Goal: Information Seeking & Learning: Learn about a topic

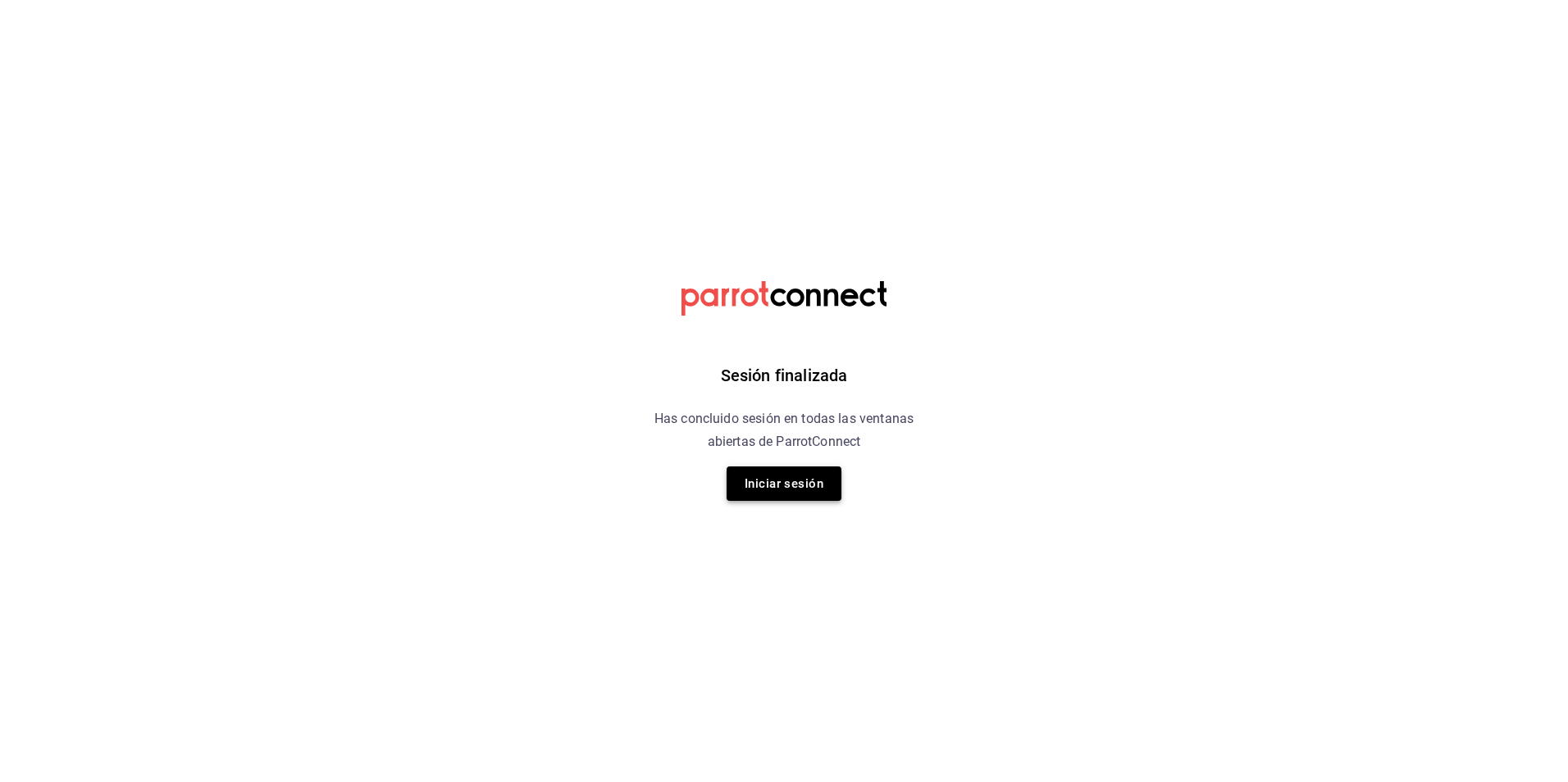
click at [811, 490] on button "Iniciar sesión" at bounding box center [783, 483] width 115 height 34
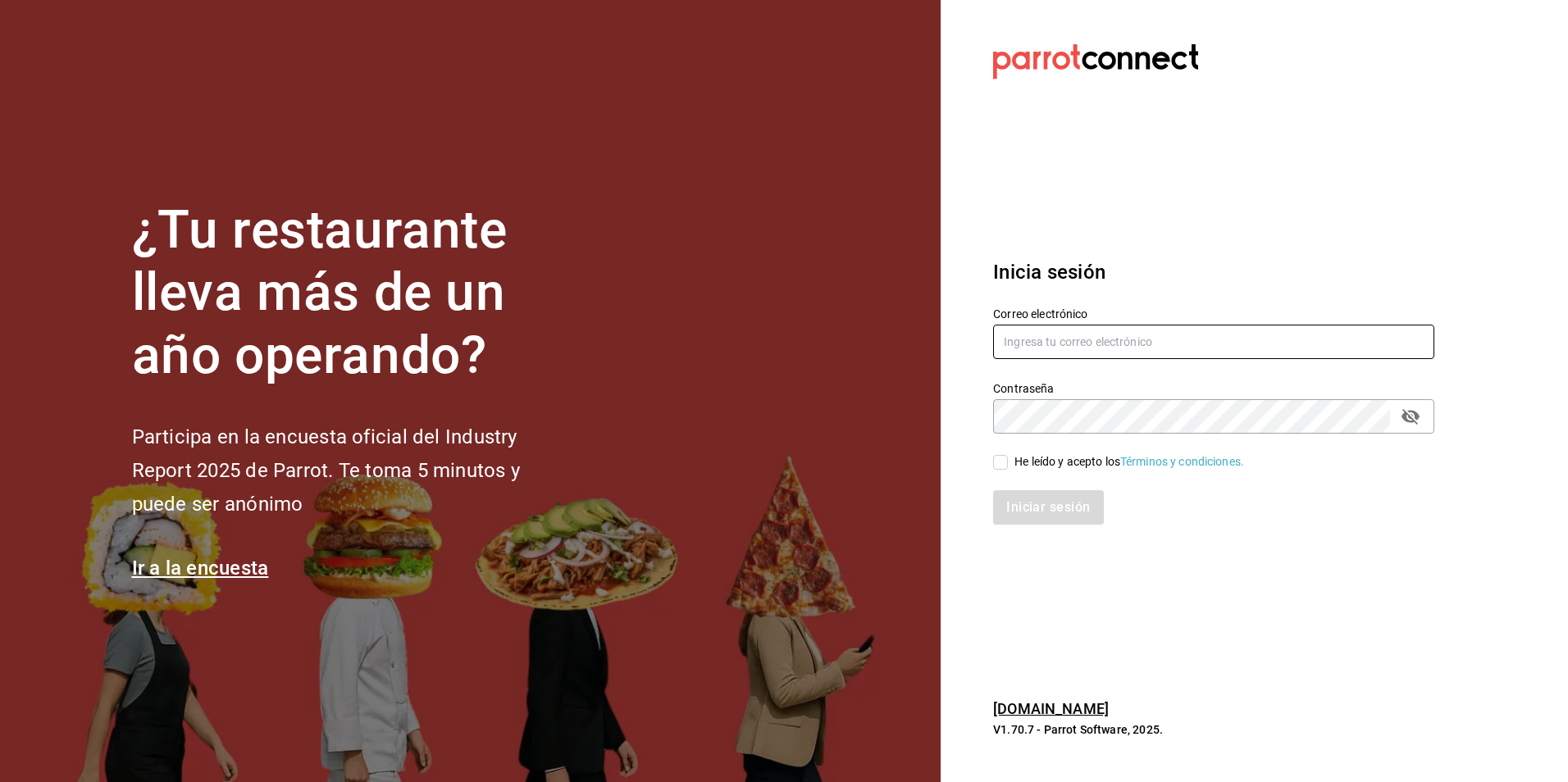
type input "[PERSON_NAME][EMAIL_ADDRESS][PERSON_NAME][DOMAIN_NAME]"
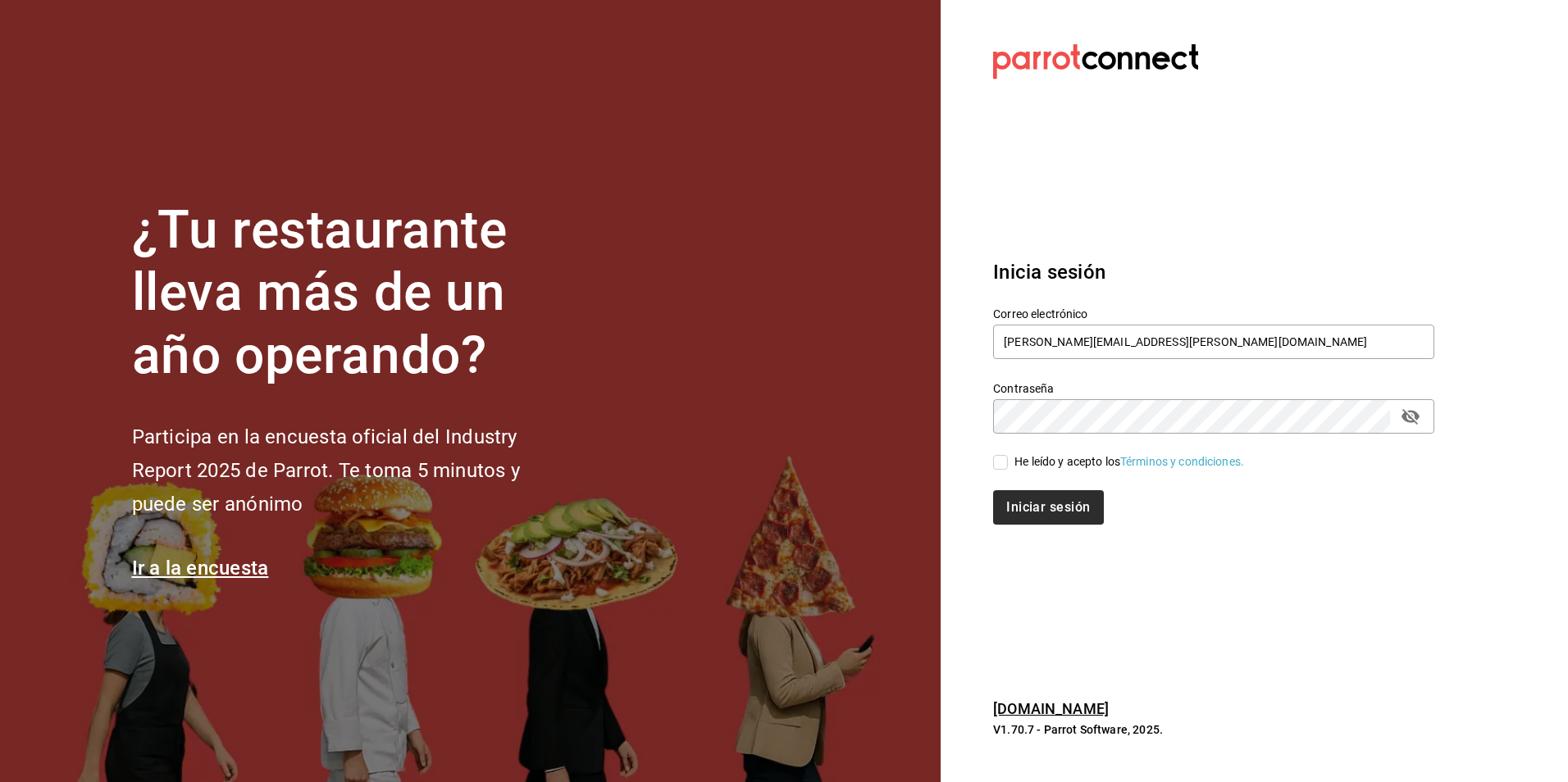
drag, startPoint x: 1004, startPoint y: 465, endPoint x: 1019, endPoint y: 496, distance: 34.4
click at [1007, 467] on input "He leído y acepto los Términos y condiciones." at bounding box center [1001, 463] width 15 height 15
checkbox input "true"
click at [1019, 497] on button "Iniciar sesión" at bounding box center [1049, 507] width 112 height 34
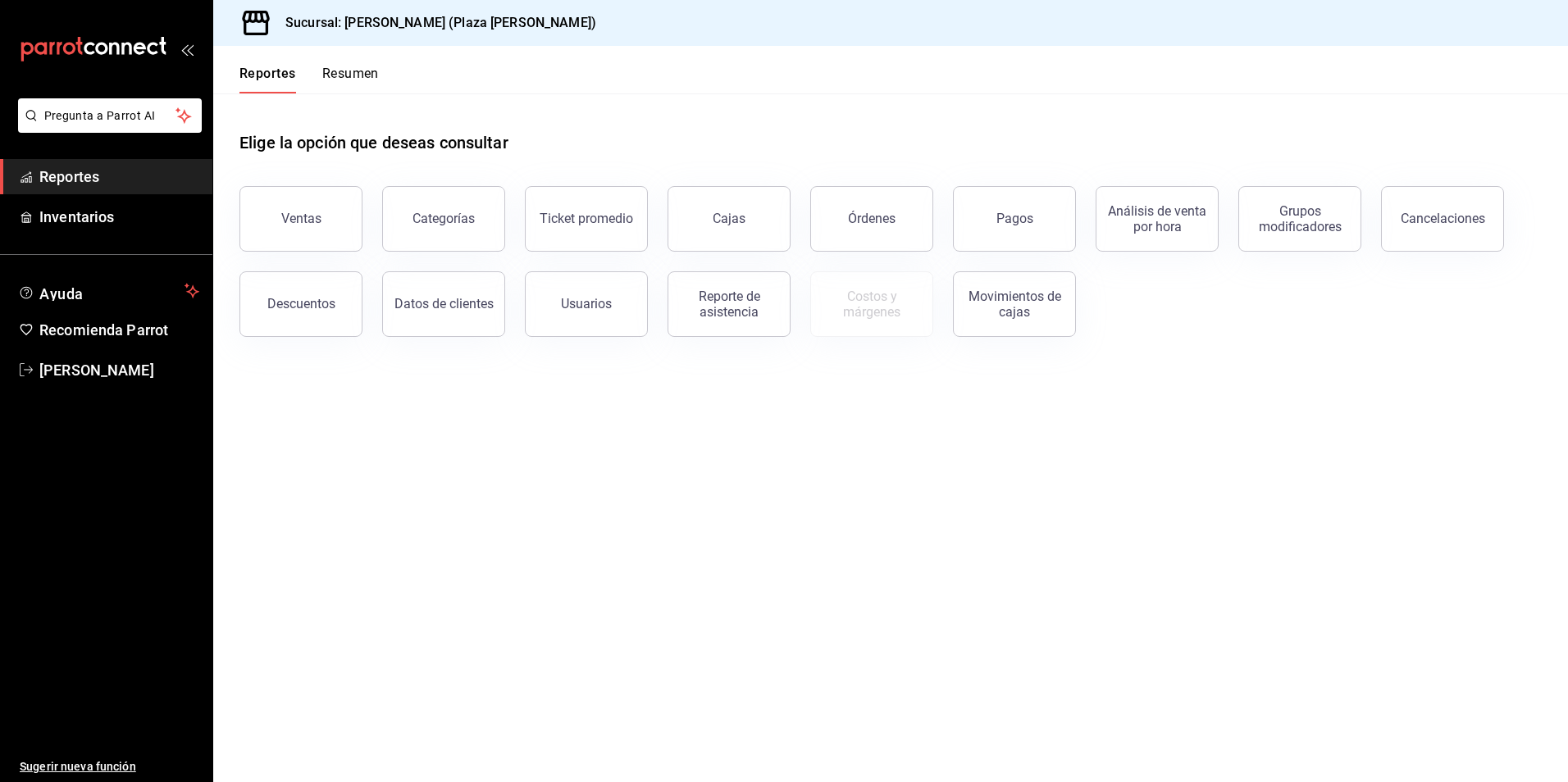
click at [361, 78] on button "Resumen" at bounding box center [350, 79] width 57 height 28
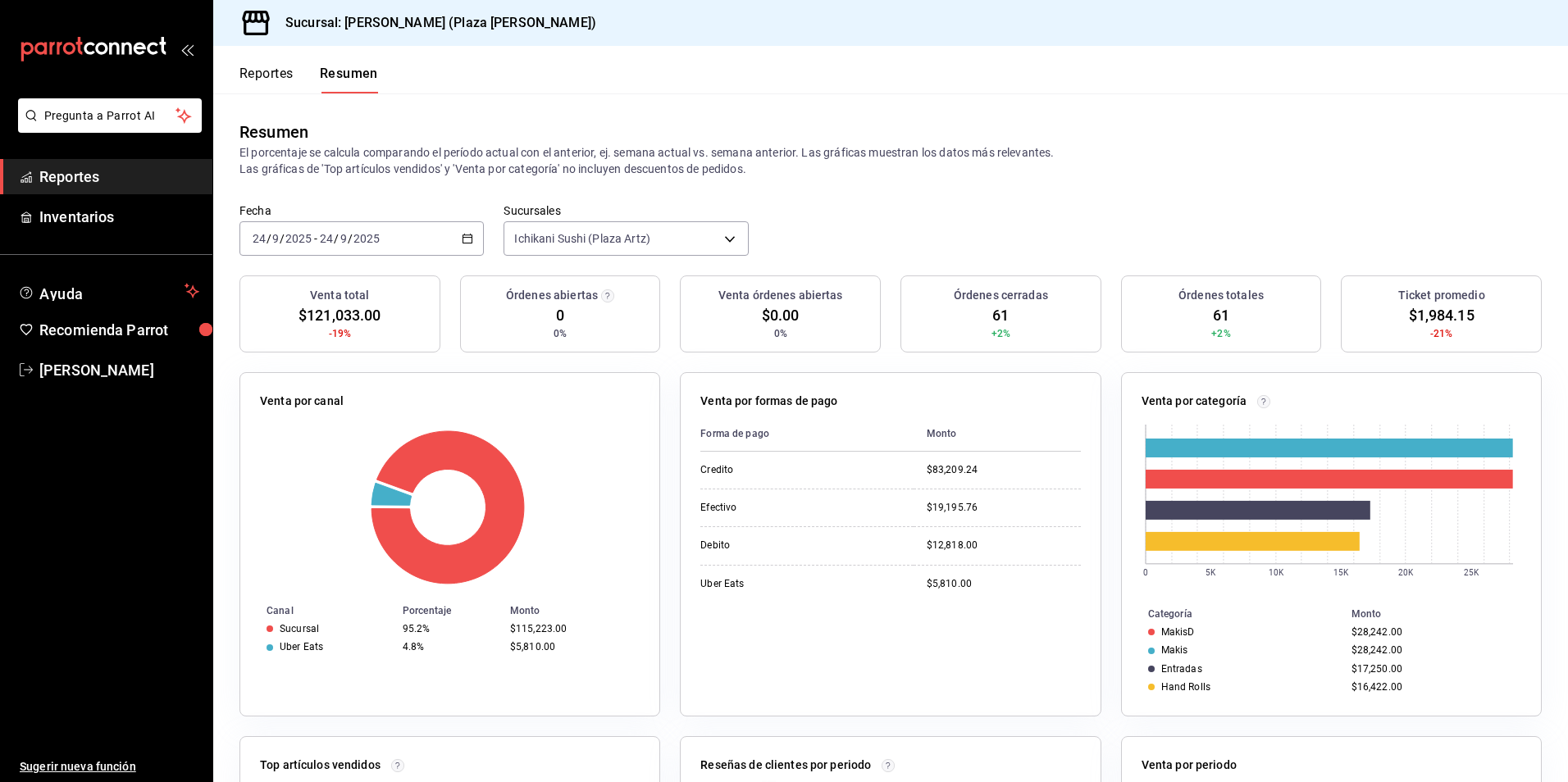
click at [271, 76] on button "Reportes" at bounding box center [266, 79] width 54 height 28
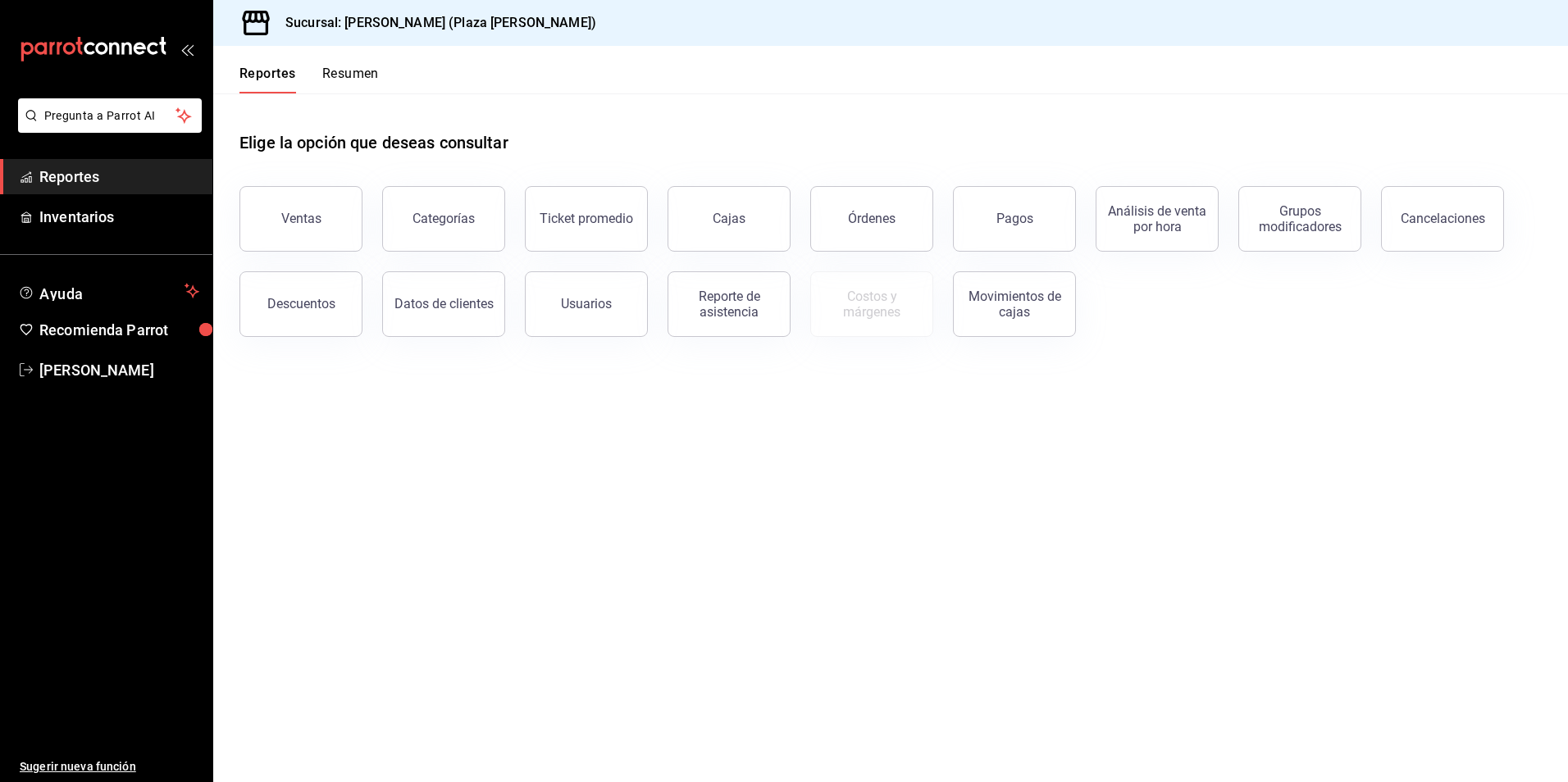
click at [347, 72] on button "Resumen" at bounding box center [350, 79] width 57 height 28
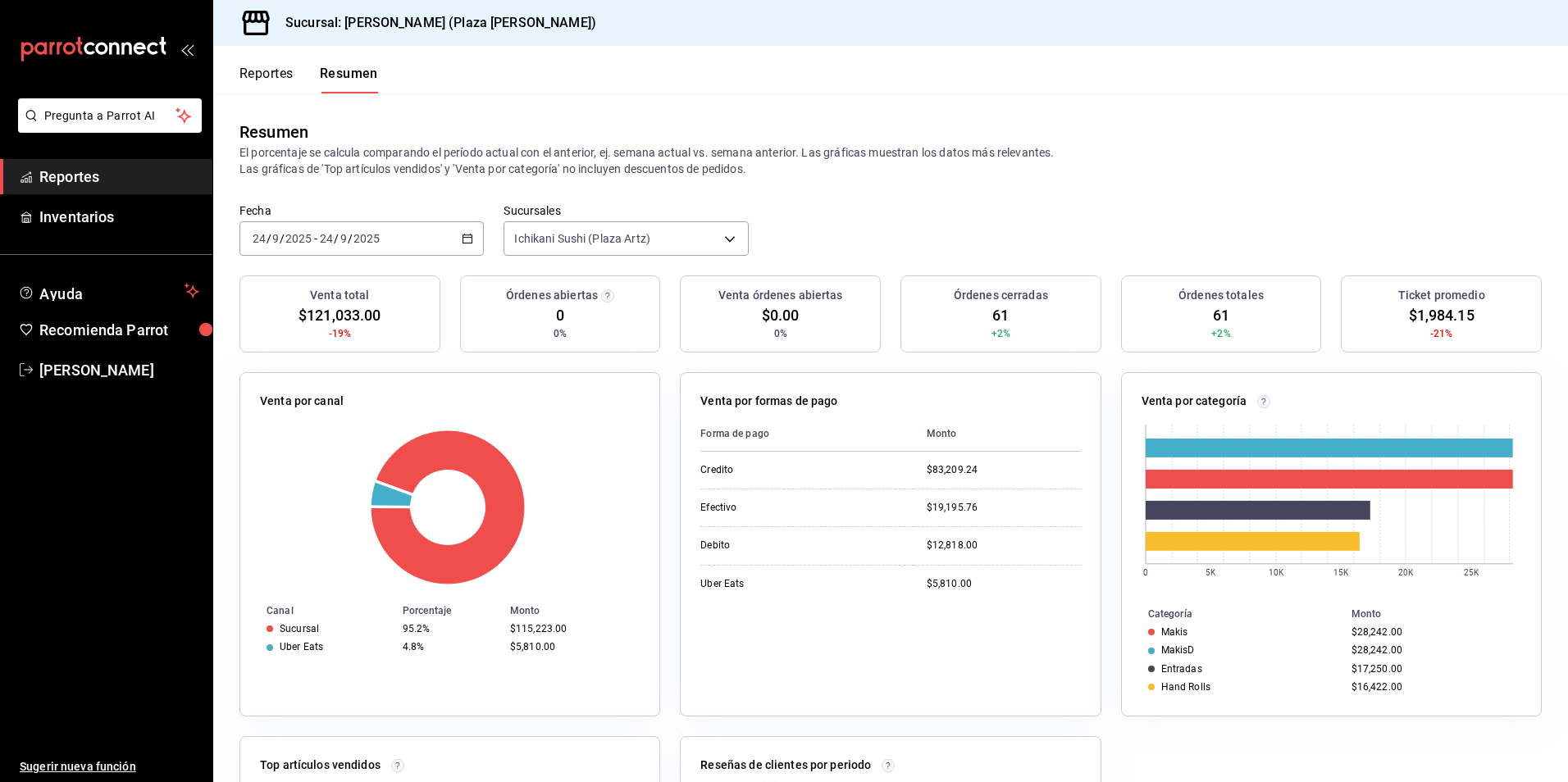
click at [76, 182] on span "Reportes" at bounding box center [119, 177] width 160 height 22
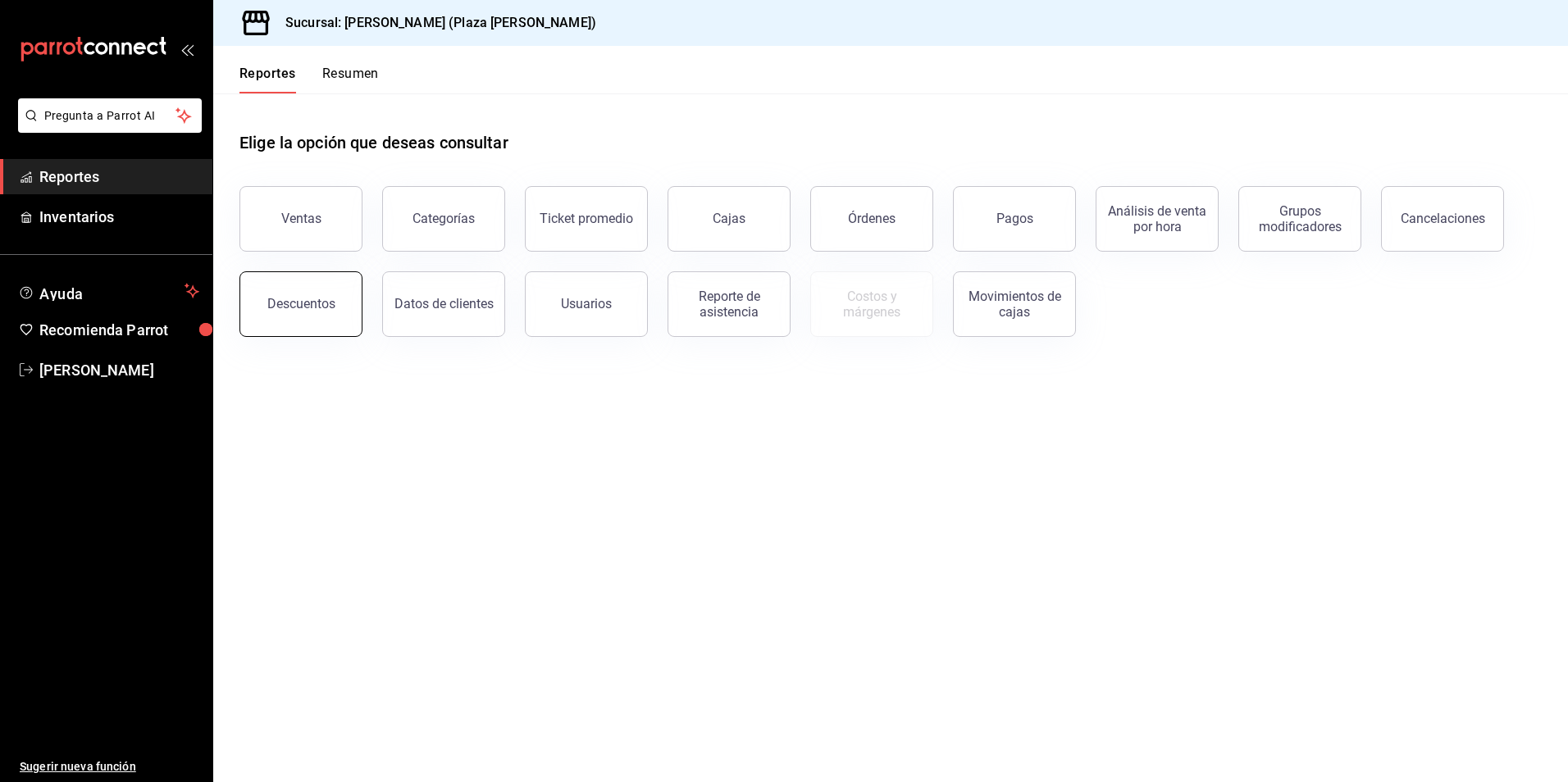
click at [327, 286] on button "Descuentos" at bounding box center [301, 304] width 123 height 65
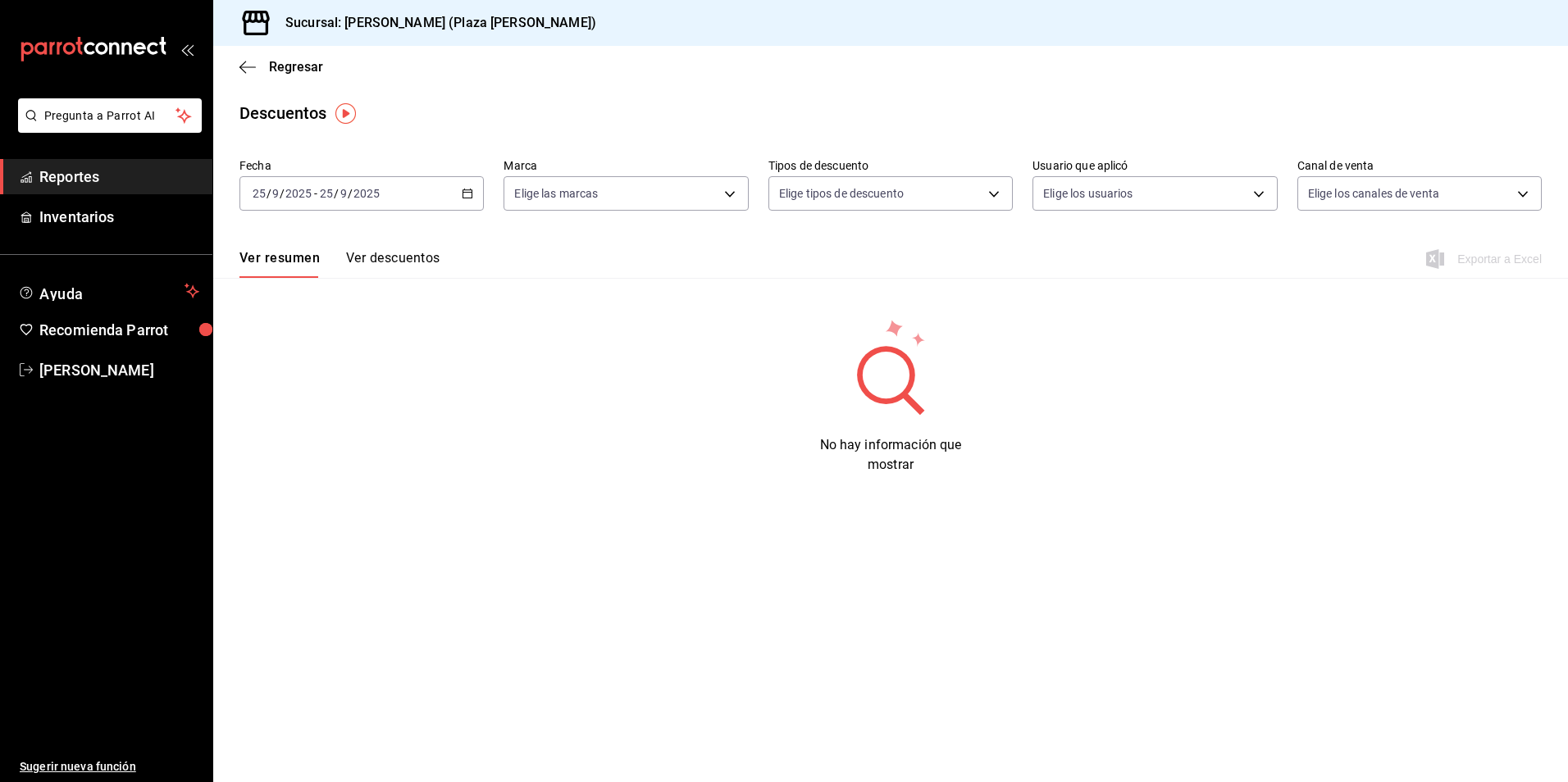
click at [465, 196] on icon "button" at bounding box center [467, 194] width 11 height 11
click at [349, 241] on span "Hoy" at bounding box center [317, 243] width 128 height 17
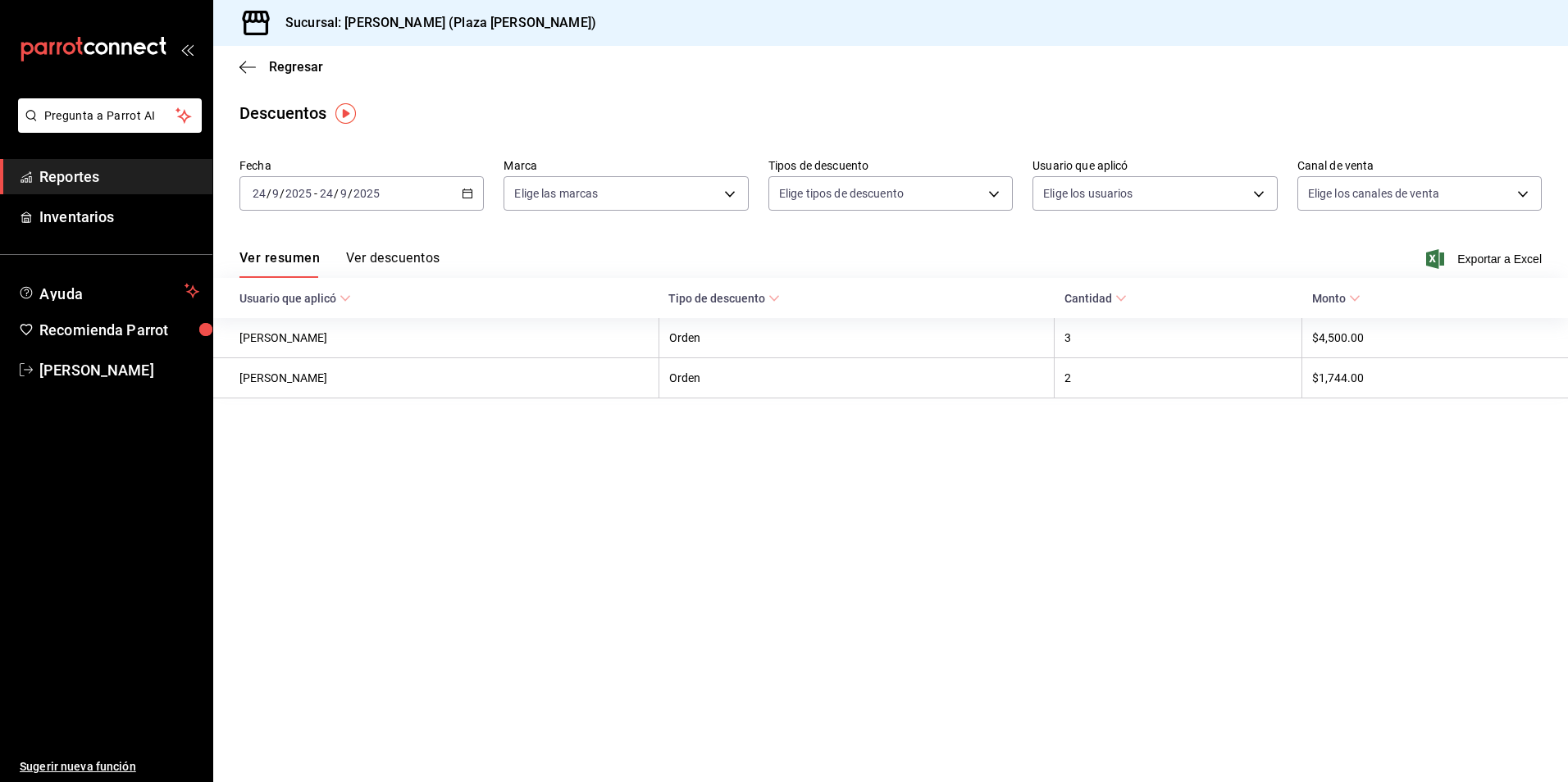
click at [388, 261] on button "Ver descuentos" at bounding box center [393, 264] width 93 height 28
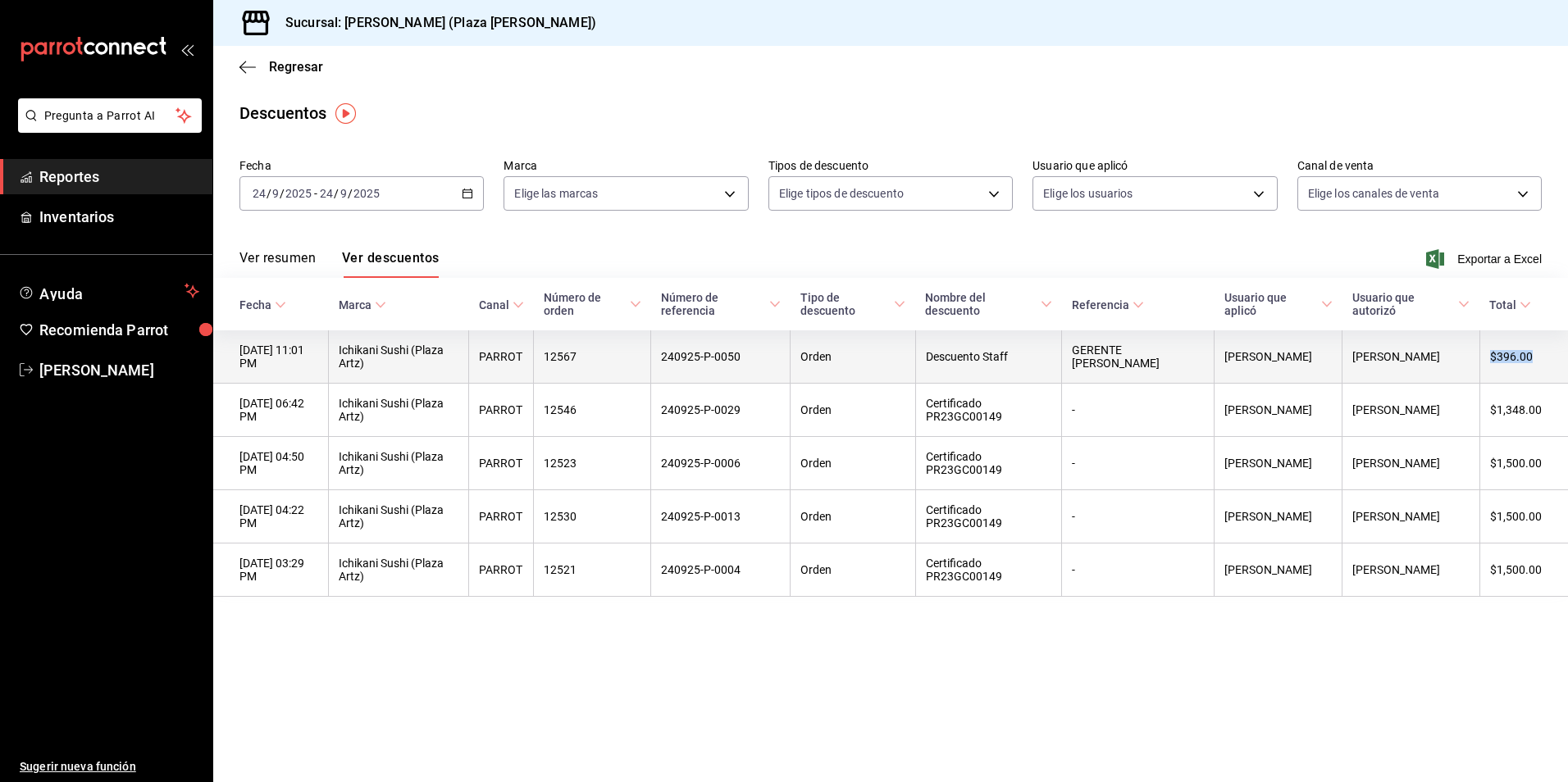
drag, startPoint x: 1533, startPoint y: 356, endPoint x: 1492, endPoint y: 363, distance: 41.6
click at [1492, 363] on th "$396.00" at bounding box center [1523, 357] width 88 height 53
copy th "$396.00"
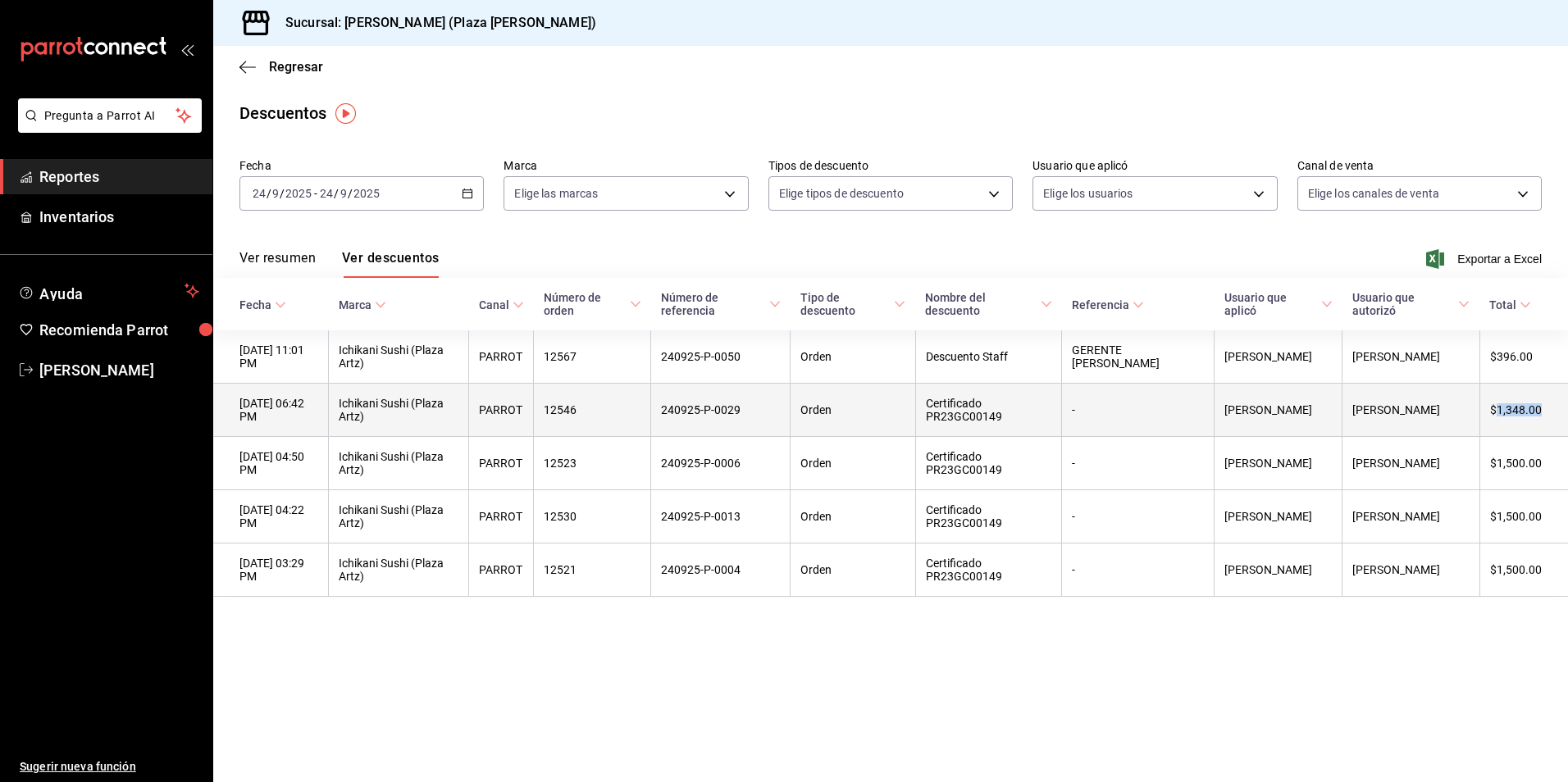
drag, startPoint x: 1543, startPoint y: 414, endPoint x: 1495, endPoint y: 420, distance: 48.4
click at [1495, 420] on th "$1,348.00" at bounding box center [1523, 410] width 88 height 53
drag, startPoint x: 1549, startPoint y: 417, endPoint x: 1492, endPoint y: 416, distance: 57.0
click at [1492, 416] on th "$1,348.00" at bounding box center [1523, 410] width 88 height 53
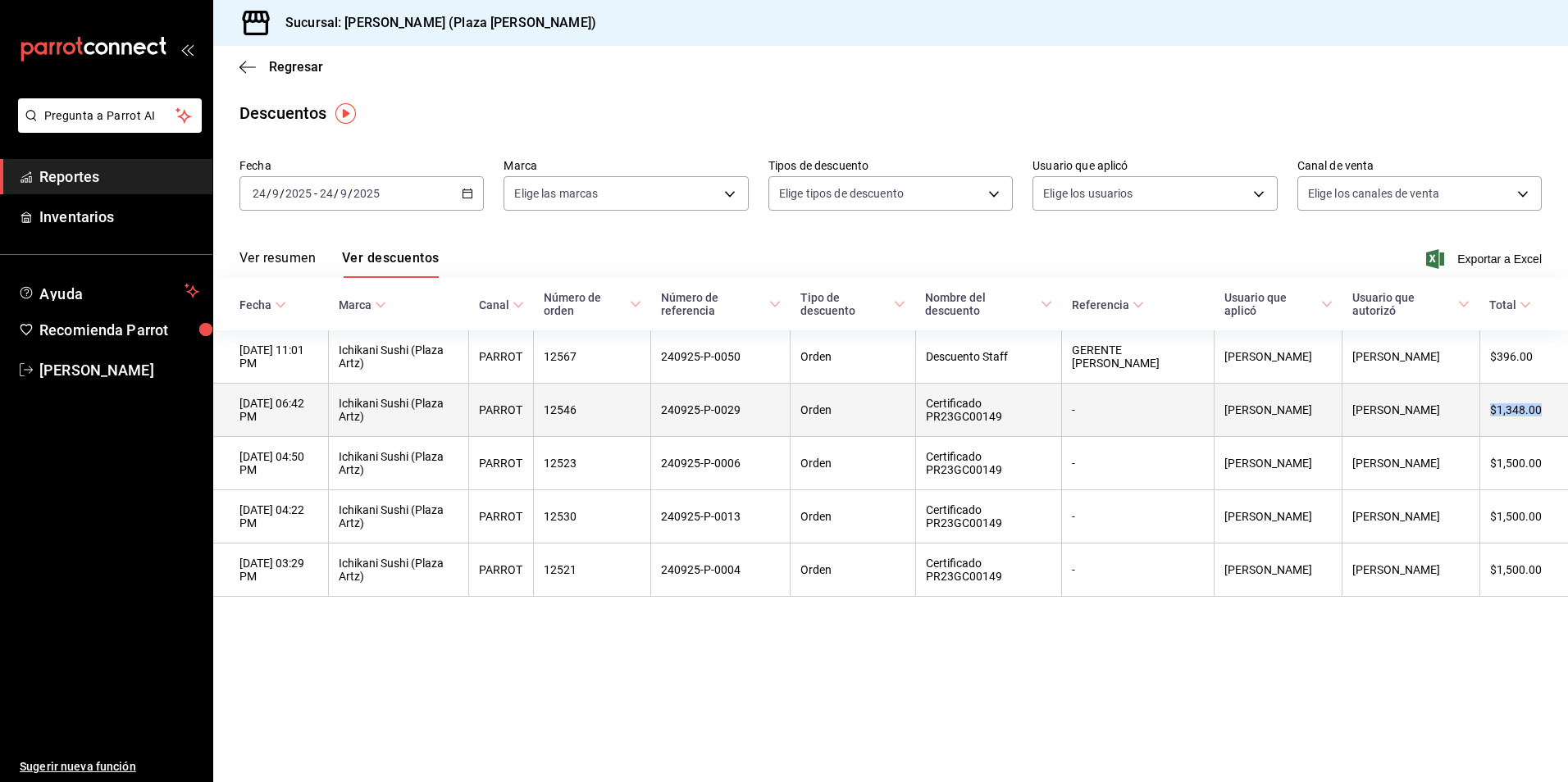
copy th "$1,348.00"
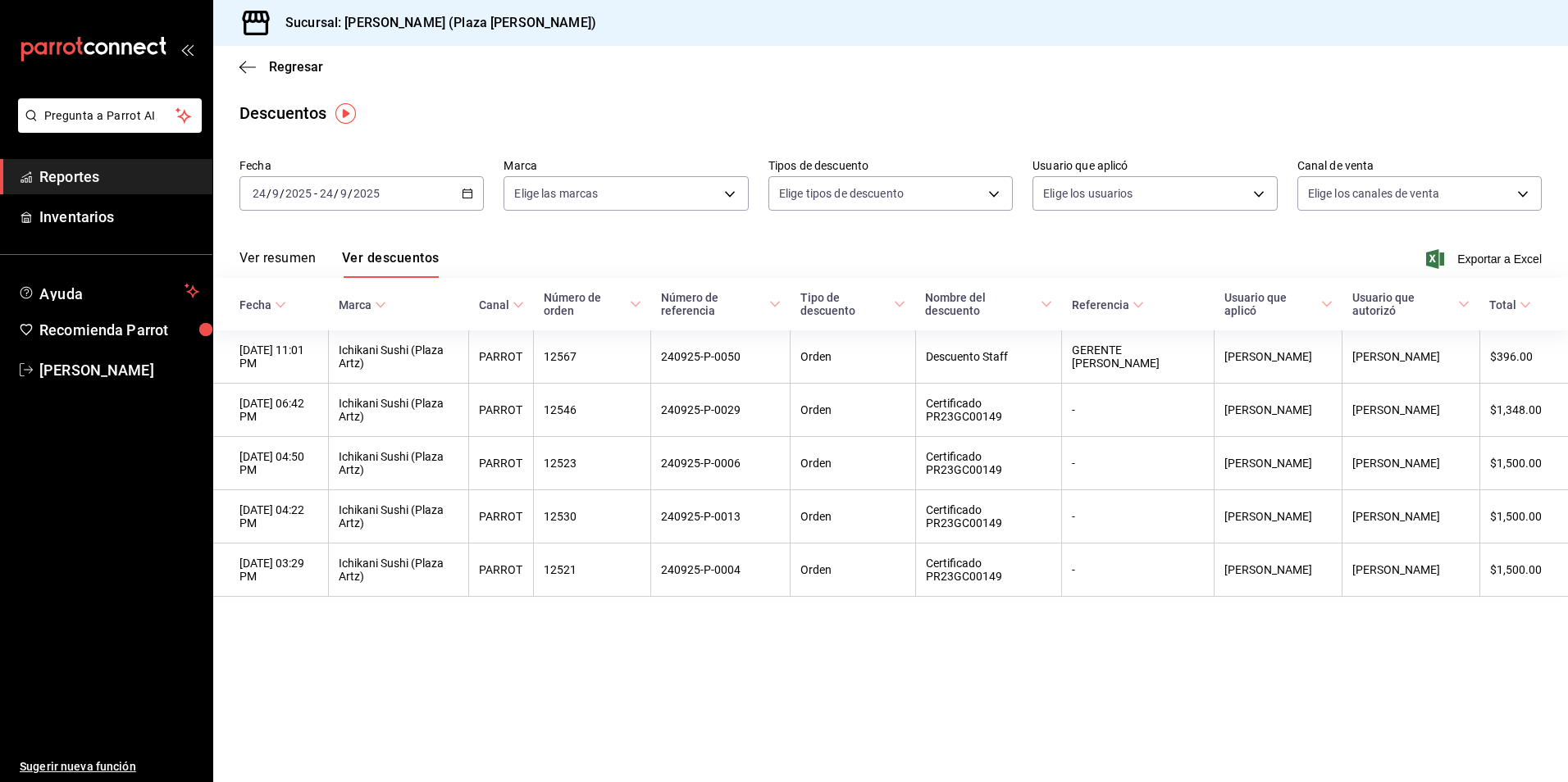
click at [1343, 620] on main "Regresar Descuentos Fecha 2025-09-24 24 / 9 / 2025 - 2025-09-24 24 / 9 / 2025 M…" at bounding box center [890, 413] width 1355 height 736
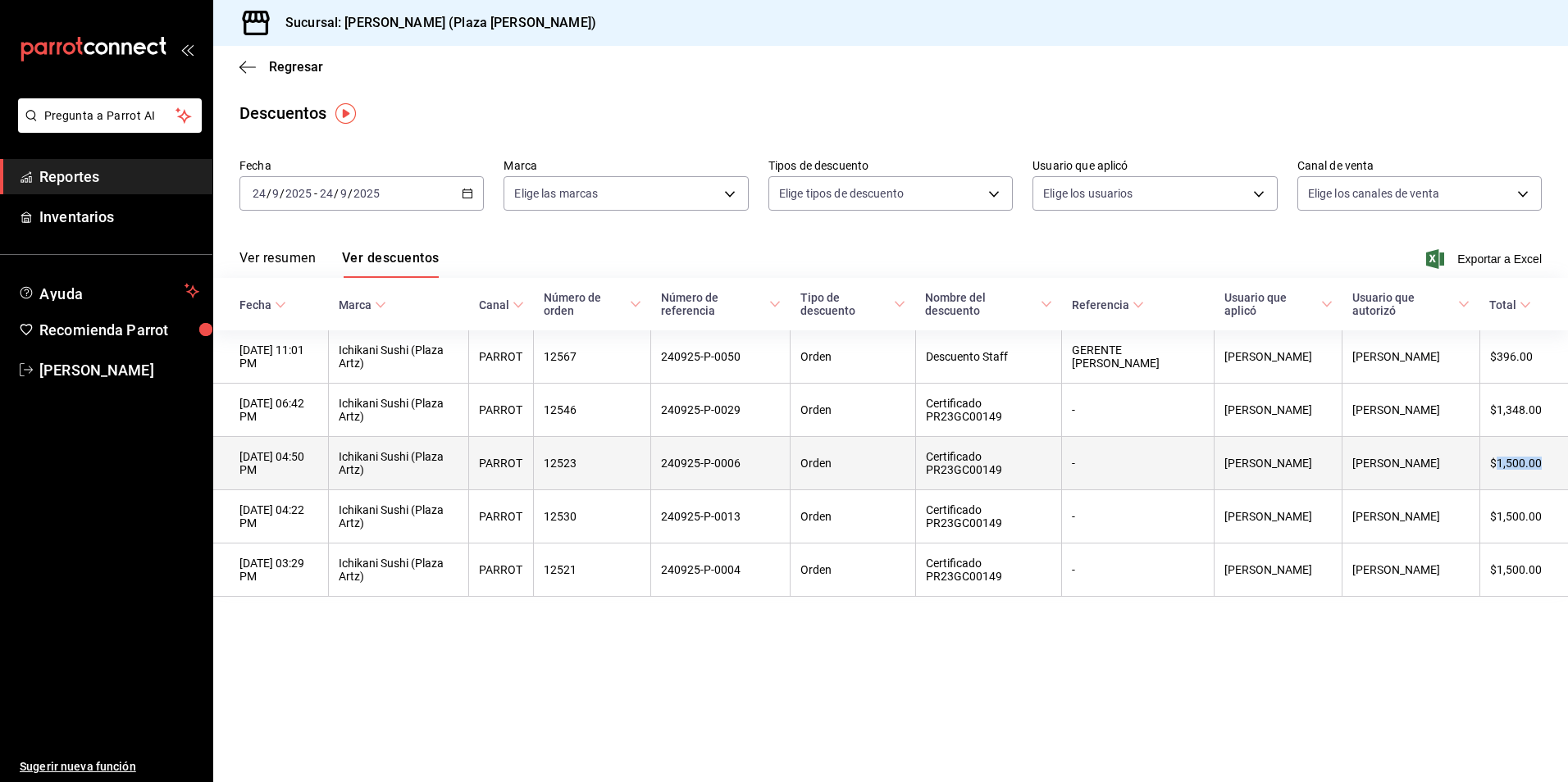
drag, startPoint x: 1548, startPoint y: 468, endPoint x: 1495, endPoint y: 471, distance: 53.1
click at [1495, 471] on th "$1,500.00" at bounding box center [1523, 463] width 88 height 53
click at [1525, 485] on th "$1,500.00" at bounding box center [1523, 463] width 88 height 53
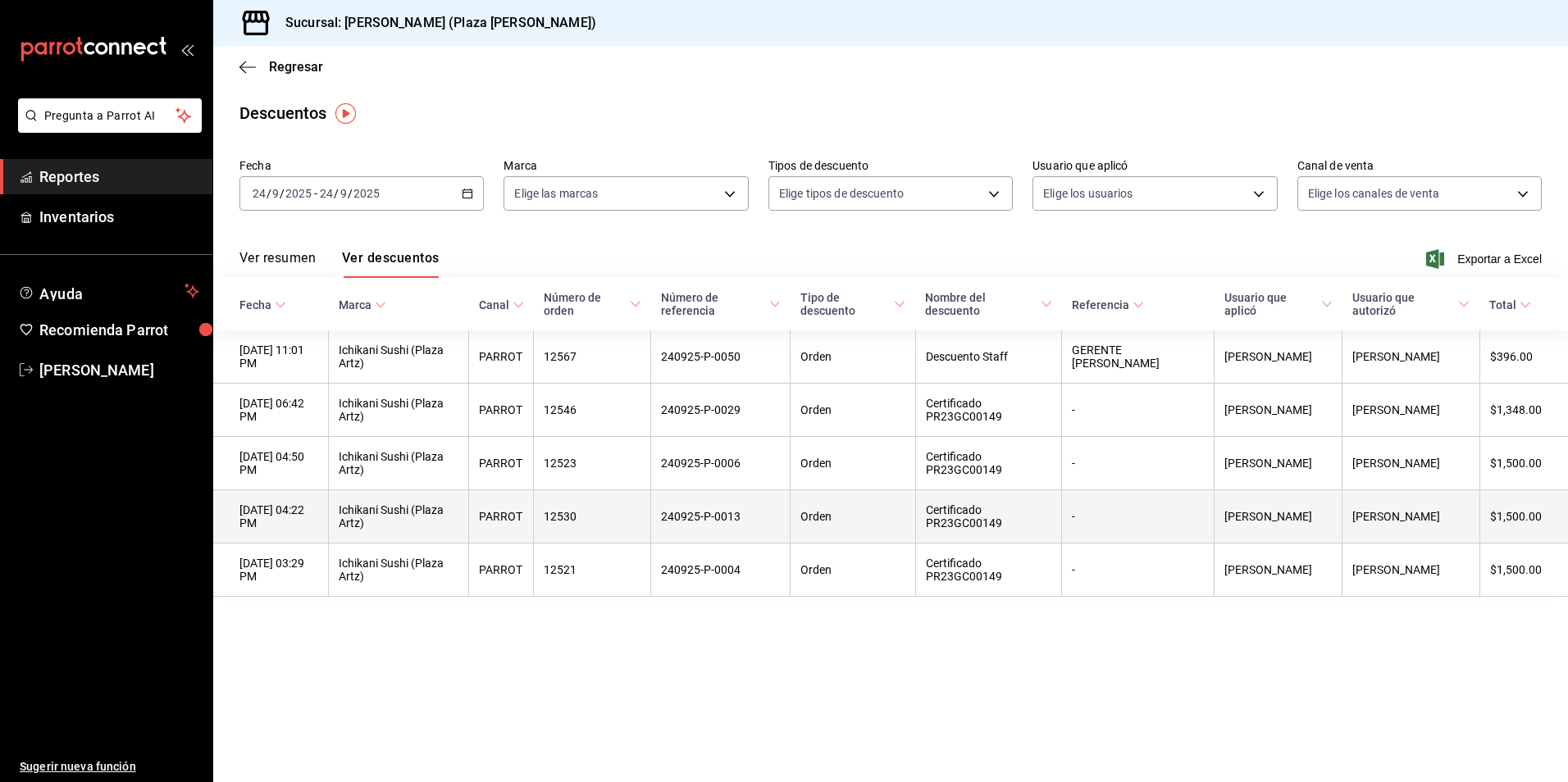
drag, startPoint x: 1508, startPoint y: 633, endPoint x: 1542, endPoint y: 529, distance: 109.4
click at [1508, 631] on main "Regresar Descuentos Fecha 2025-09-24 24 / 9 / 2025 - 2025-09-24 24 / 9 / 2025 M…" at bounding box center [890, 413] width 1355 height 736
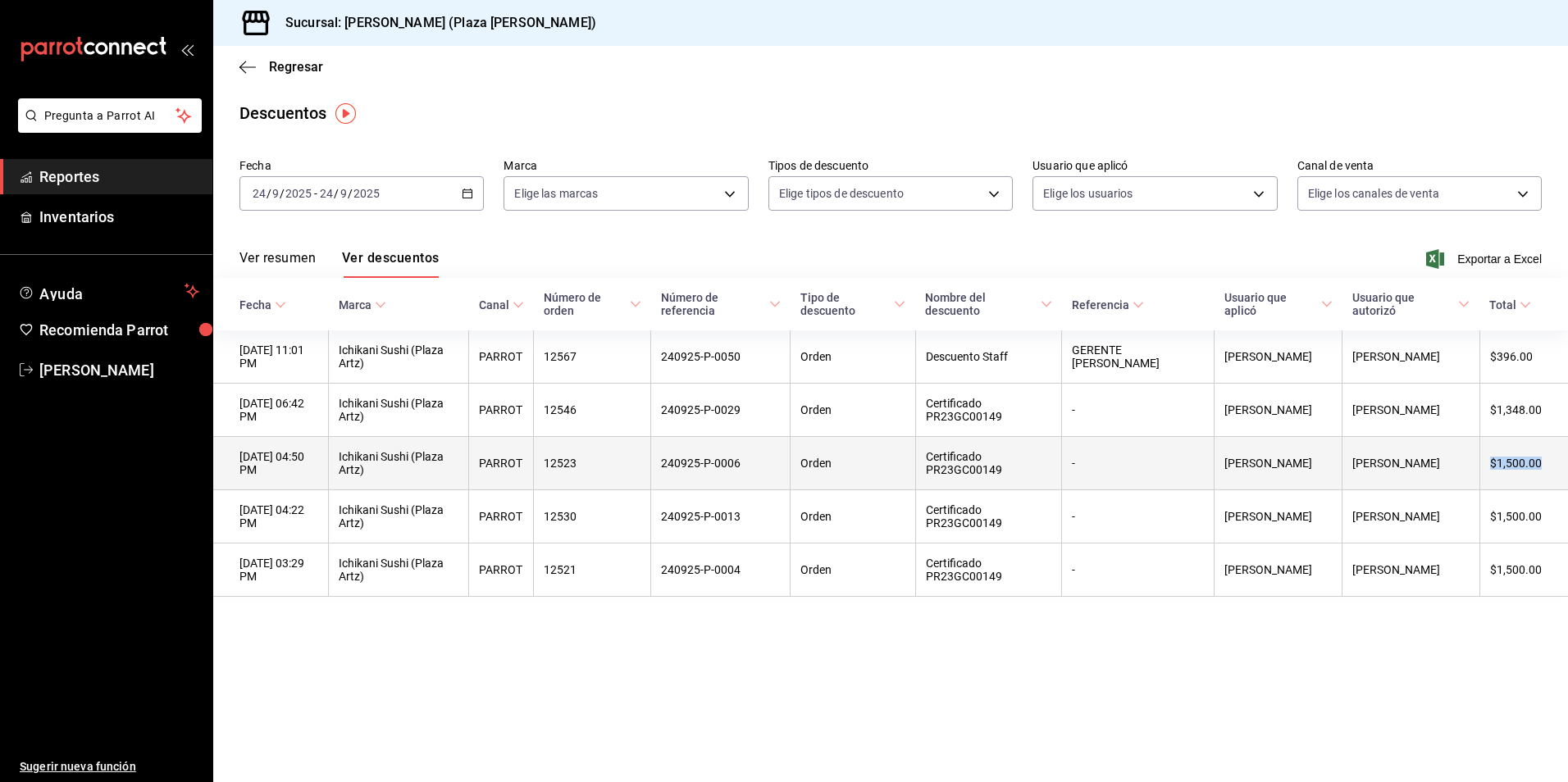
drag, startPoint x: 1548, startPoint y: 466, endPoint x: 1493, endPoint y: 466, distance: 55.0
click at [1493, 466] on th "$1,500.00" at bounding box center [1523, 463] width 88 height 53
copy th "$1,500.00"
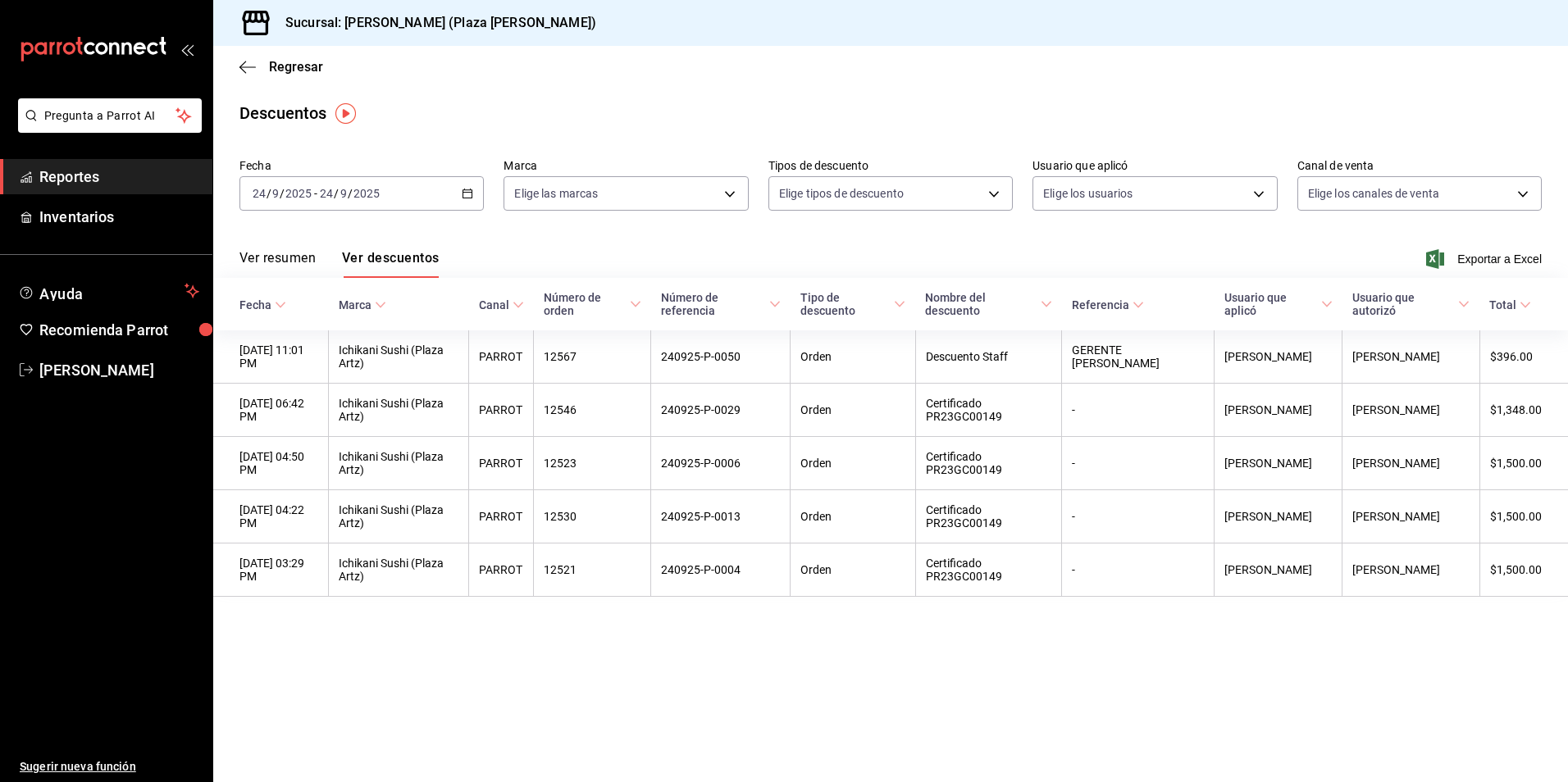
click at [1500, 664] on main "Regresar Descuentos Fecha 2025-09-24 24 / 9 / 2025 - 2025-09-24 24 / 9 / 2025 M…" at bounding box center [890, 413] width 1355 height 736
click at [65, 177] on span "Reportes" at bounding box center [119, 177] width 160 height 22
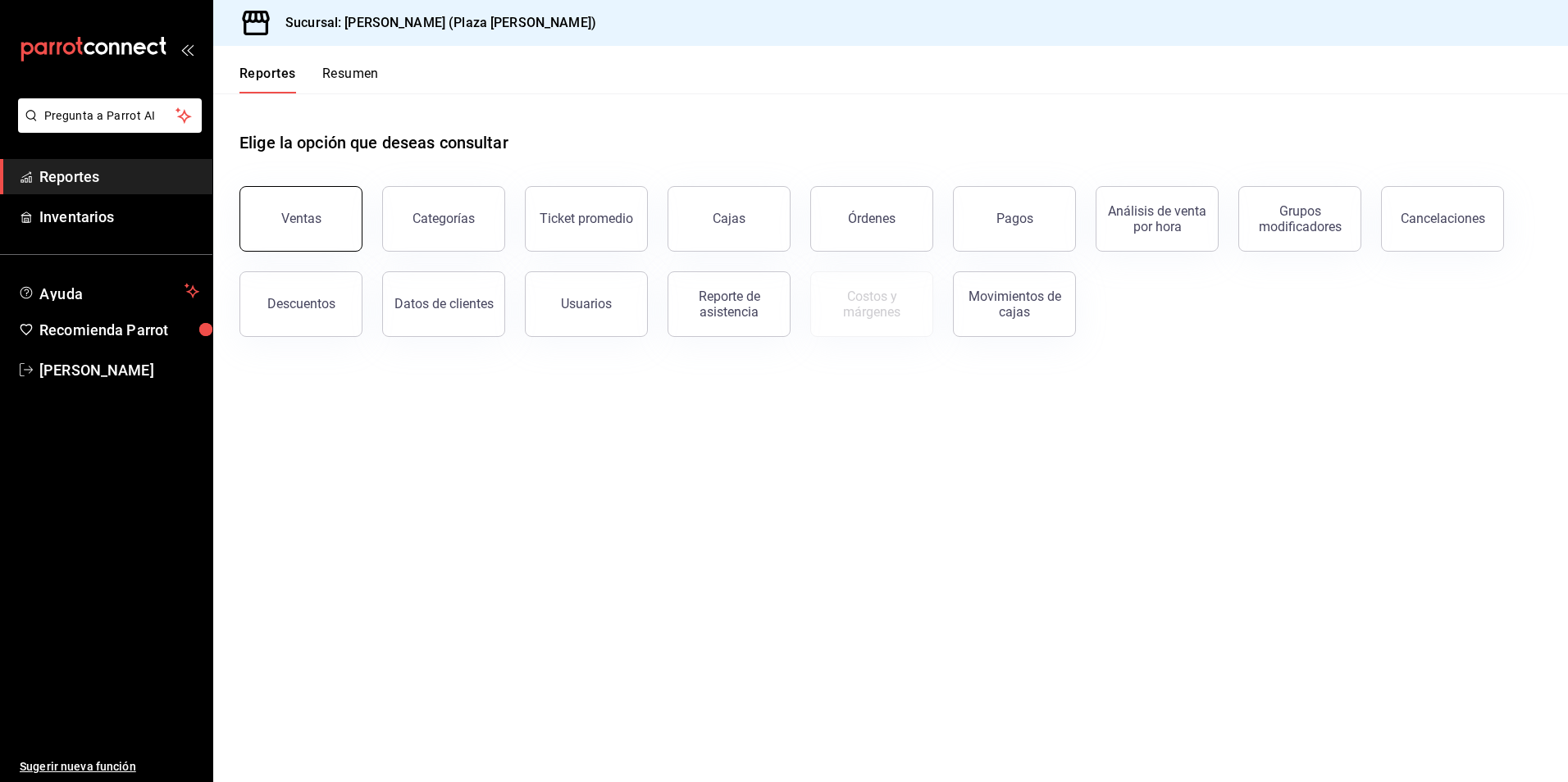
click at [251, 230] on button "Ventas" at bounding box center [301, 219] width 123 height 65
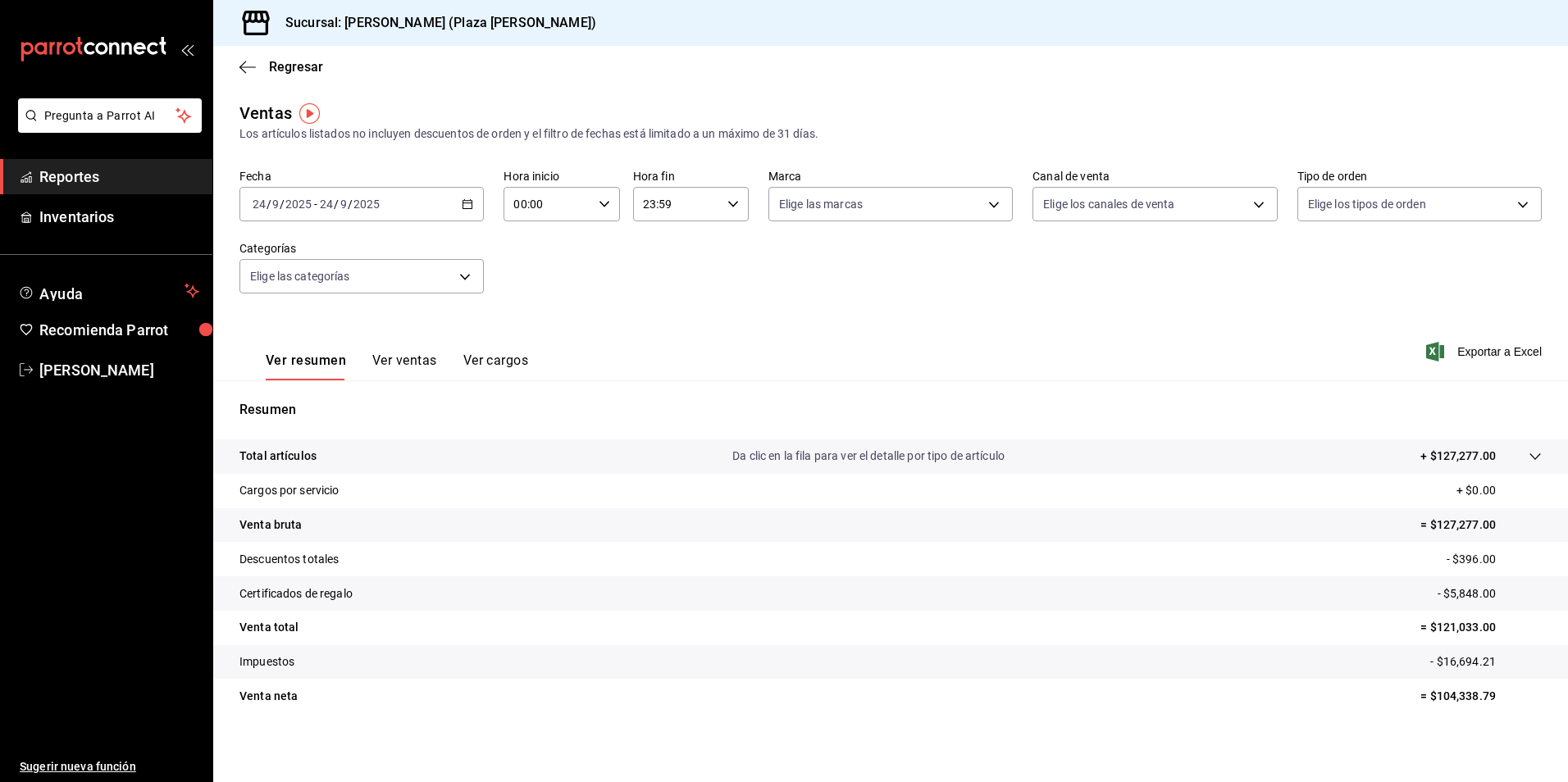
click at [877, 457] on p "Da clic en la fila para ver el detalle por tipo de artículo" at bounding box center [868, 456] width 272 height 17
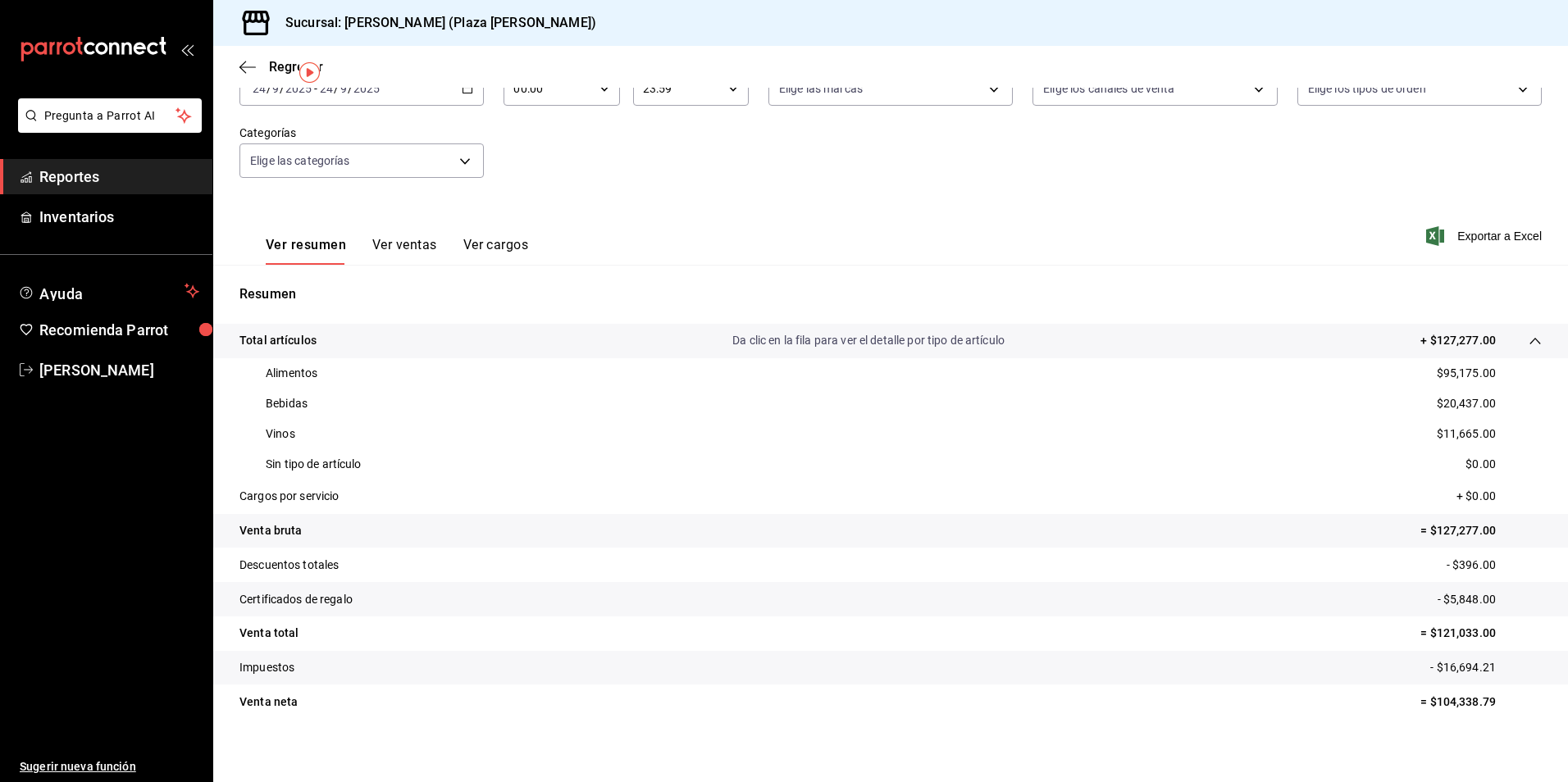
scroll to position [125, 0]
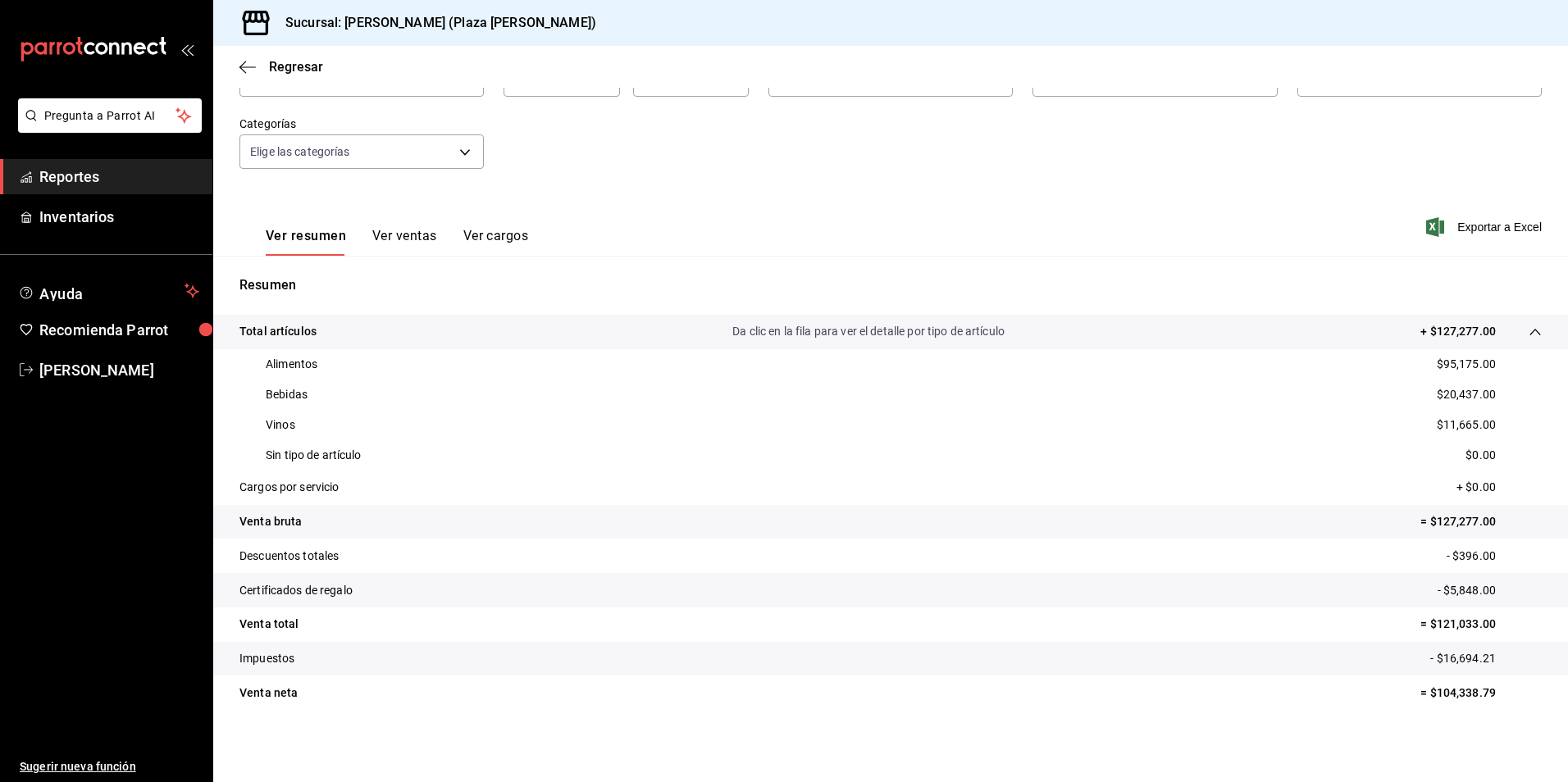
click at [79, 169] on span "Reportes" at bounding box center [119, 177] width 160 height 22
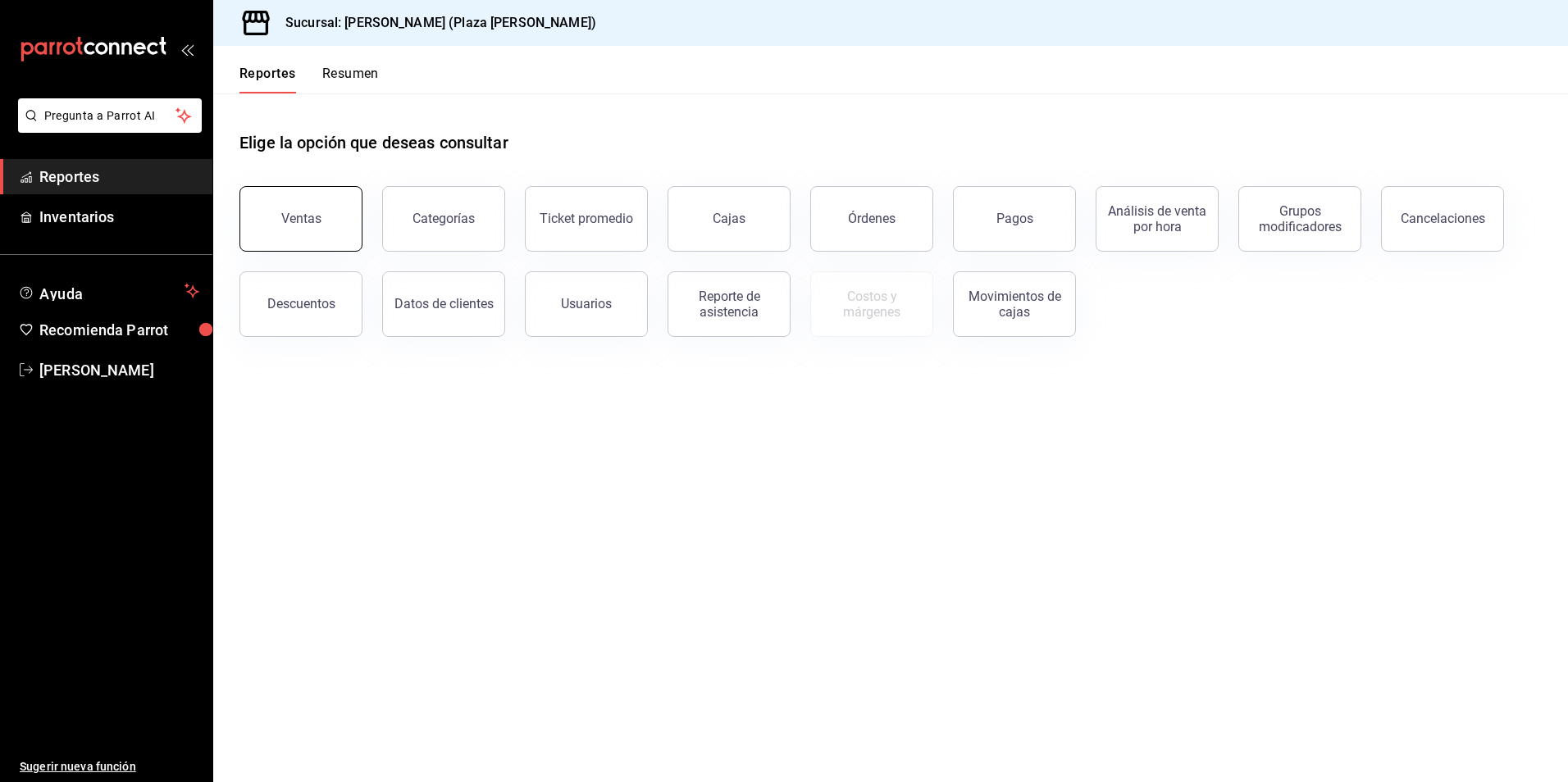
click at [272, 203] on button "Ventas" at bounding box center [301, 219] width 123 height 65
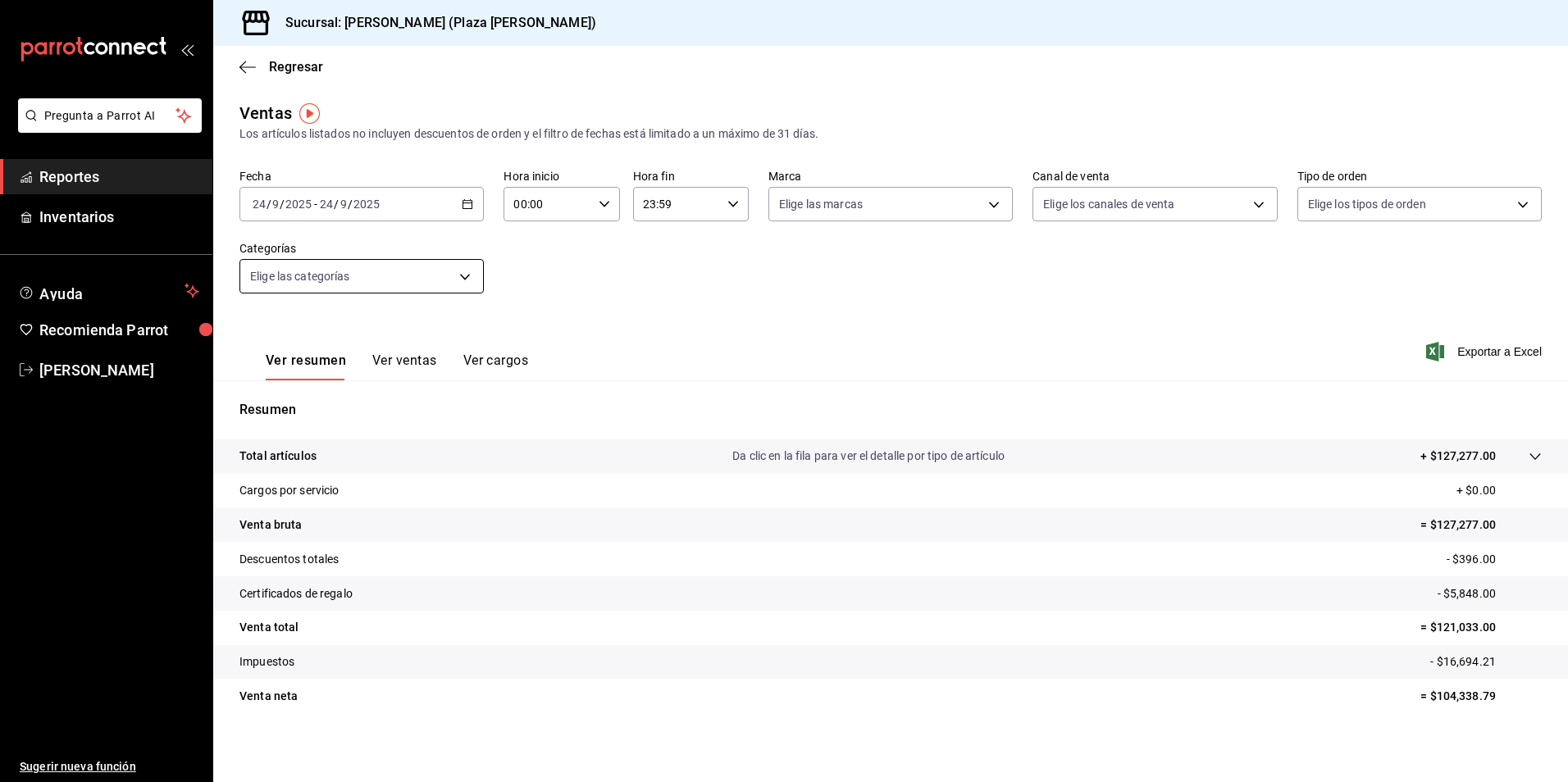
click at [467, 276] on body "Pregunta a Parrot AI Reportes Inventarios Ayuda Recomienda Parrot JOSE GARCIA S…" at bounding box center [784, 391] width 1568 height 782
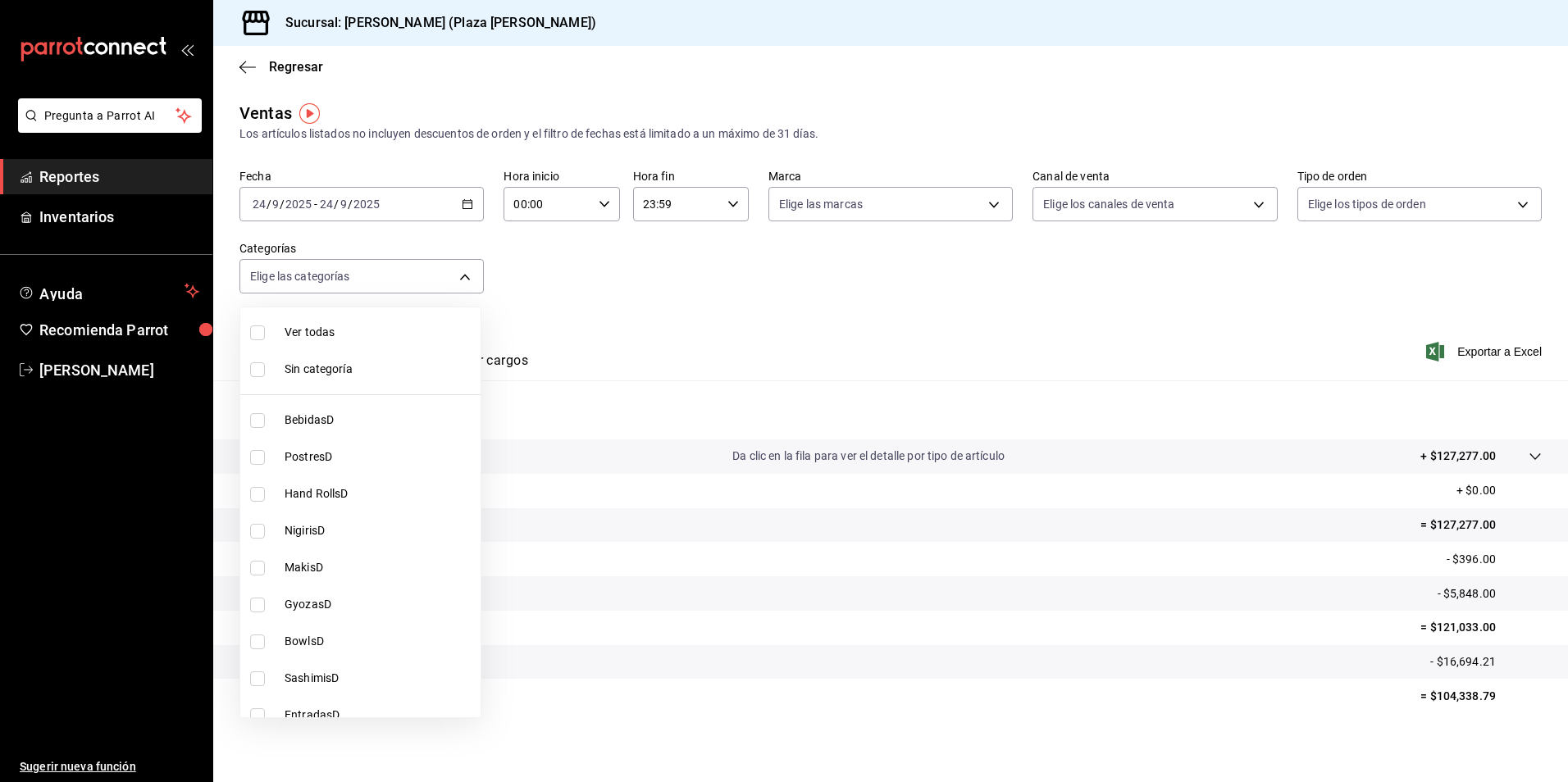
click at [345, 340] on span "Ver todas" at bounding box center [379, 332] width 189 height 17
type input "57bc3828-eba7-42ee-92b3-7f68162dac1e,eb52140c-3ffe-46a6-ae37-6d110e987728,8d04a…"
checkbox input "true"
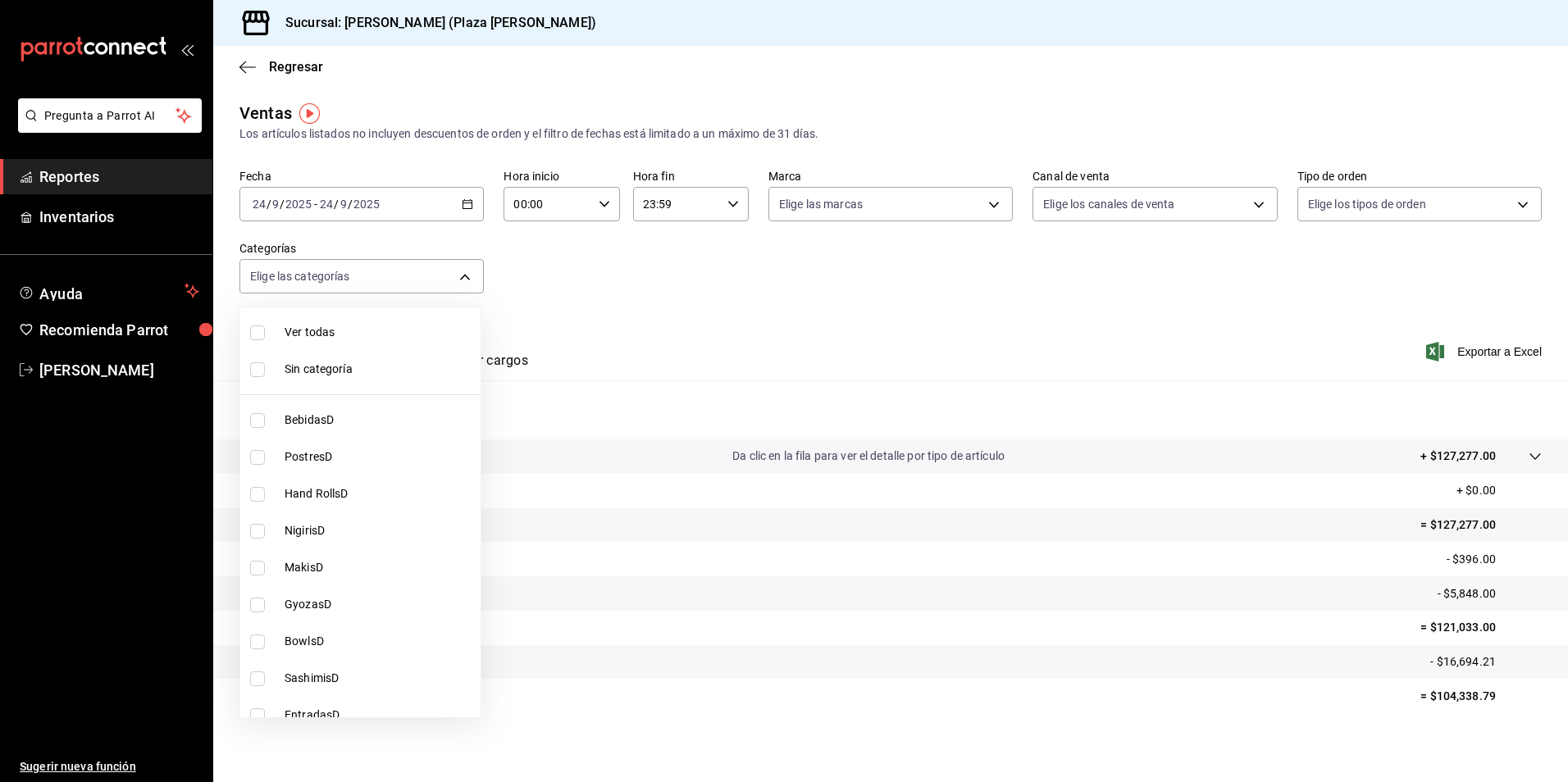
checkbox input "true"
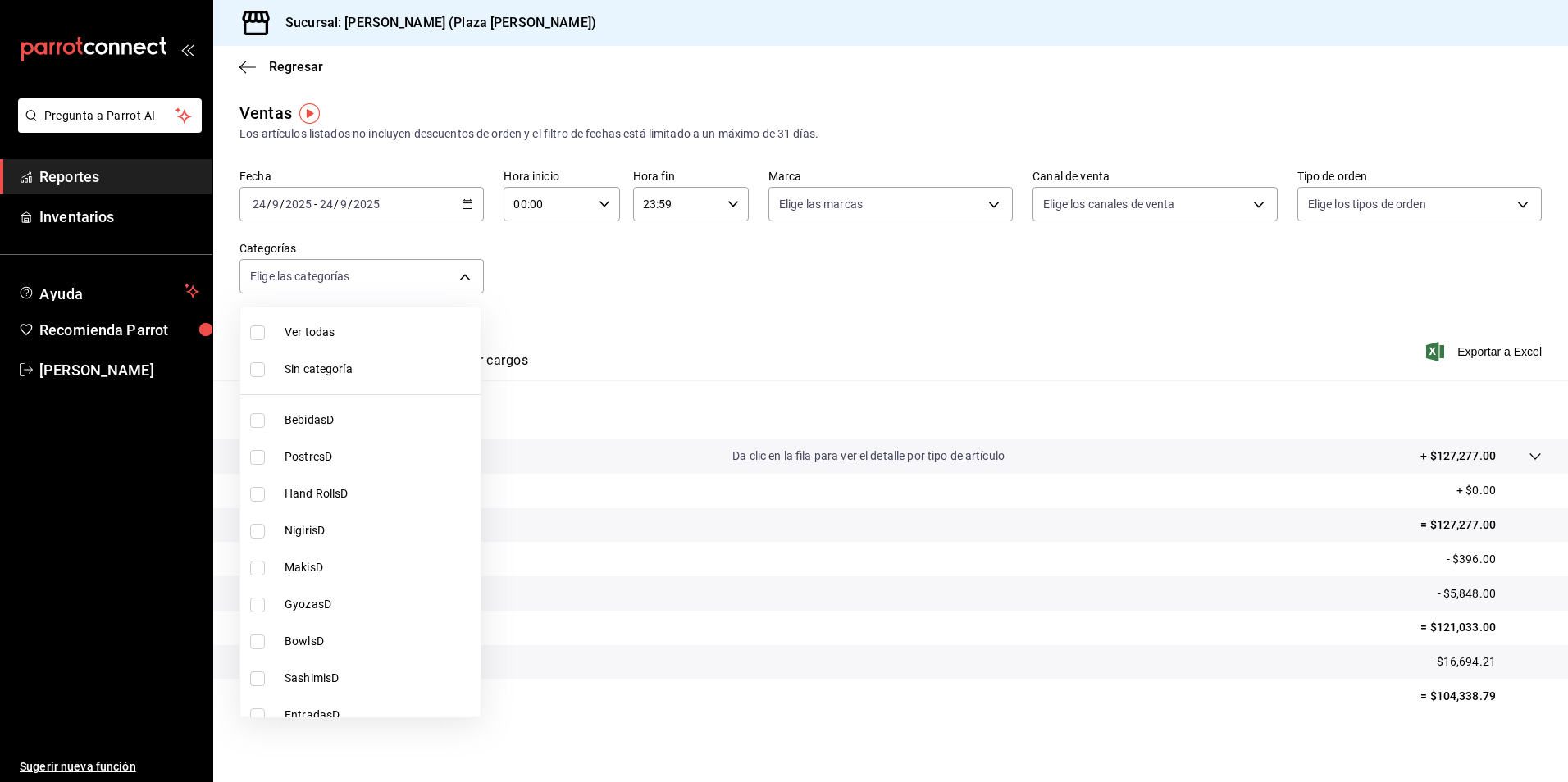
checkbox input "true"
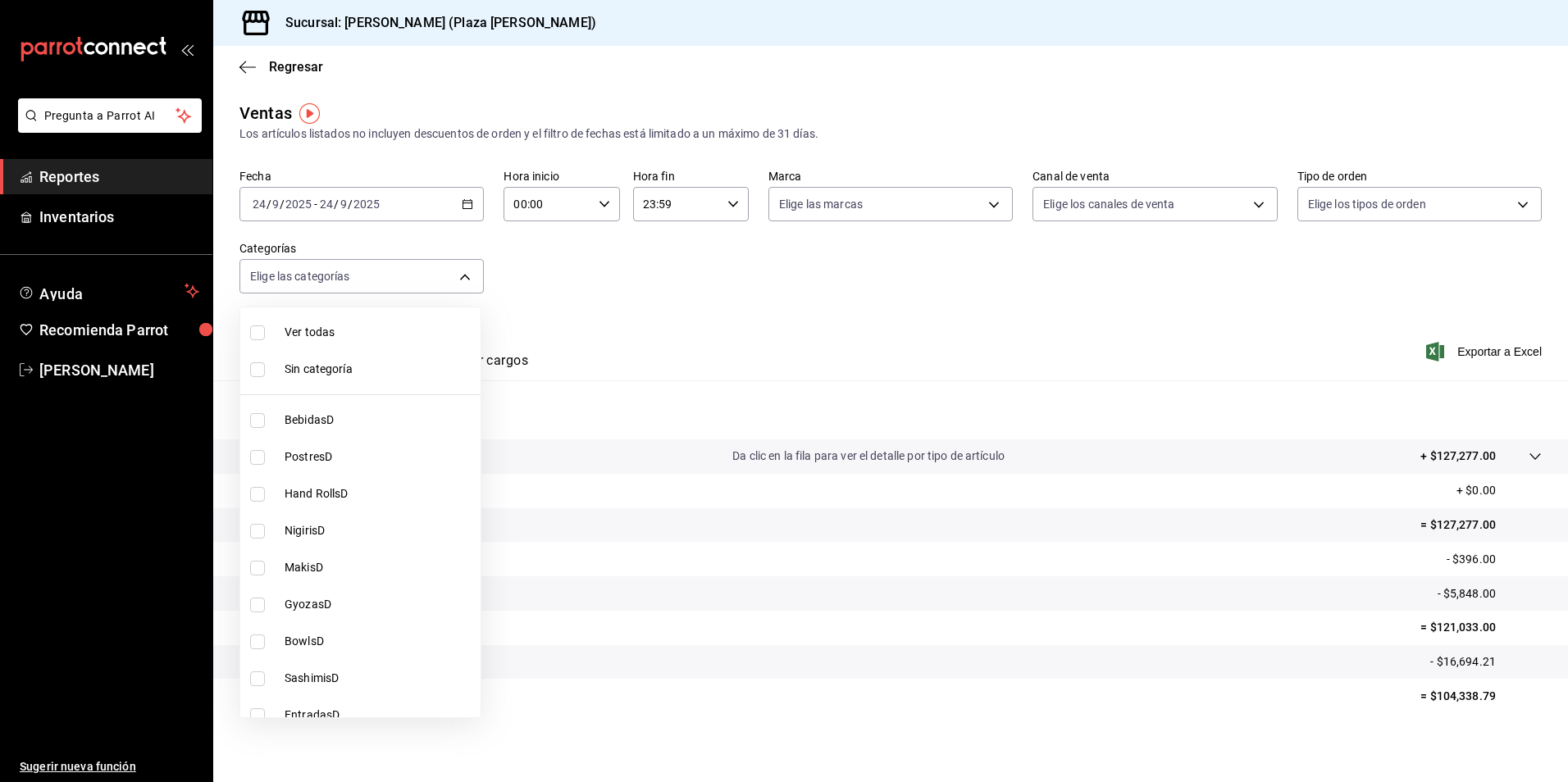
checkbox input "true"
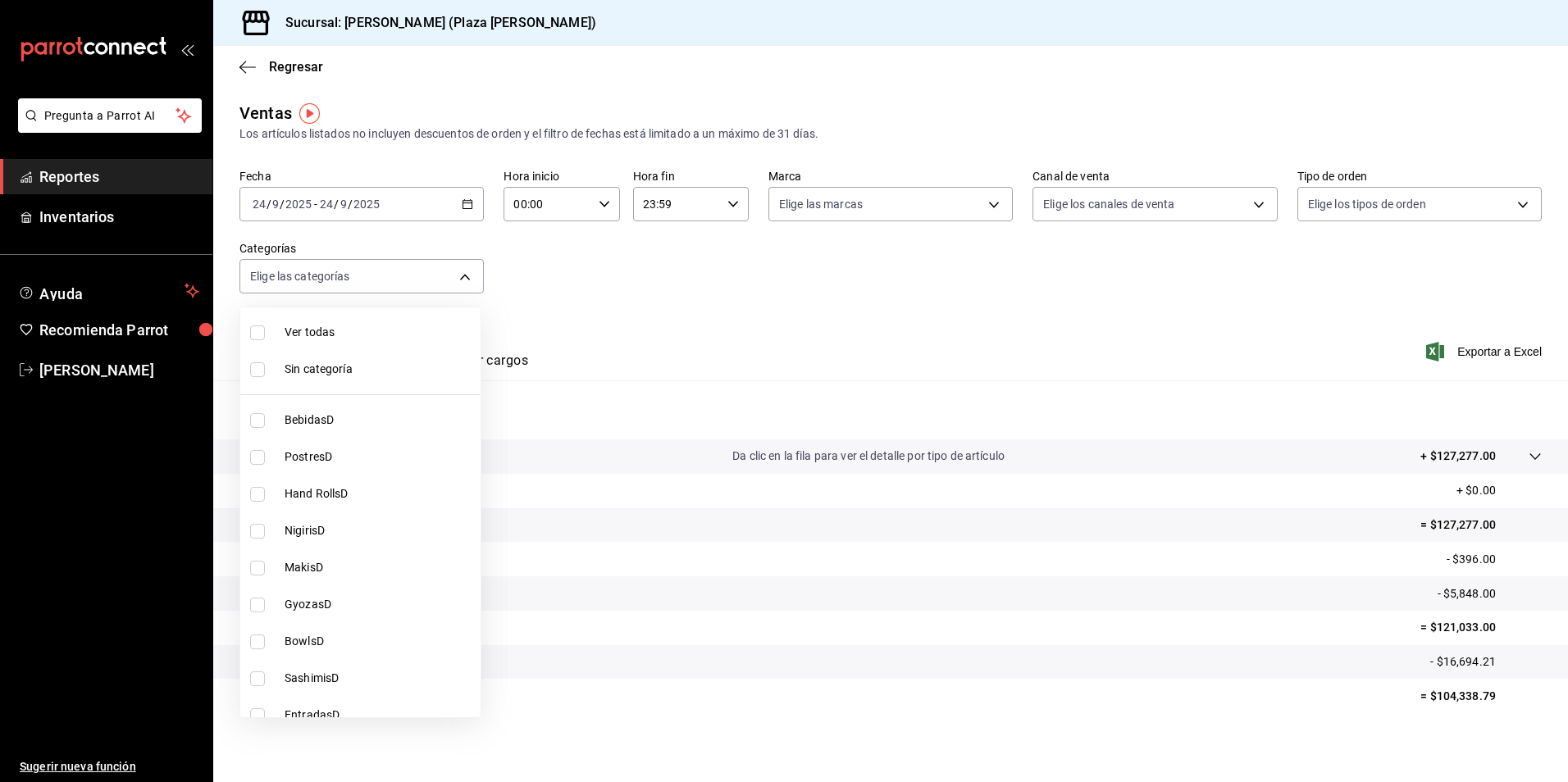
checkbox input "true"
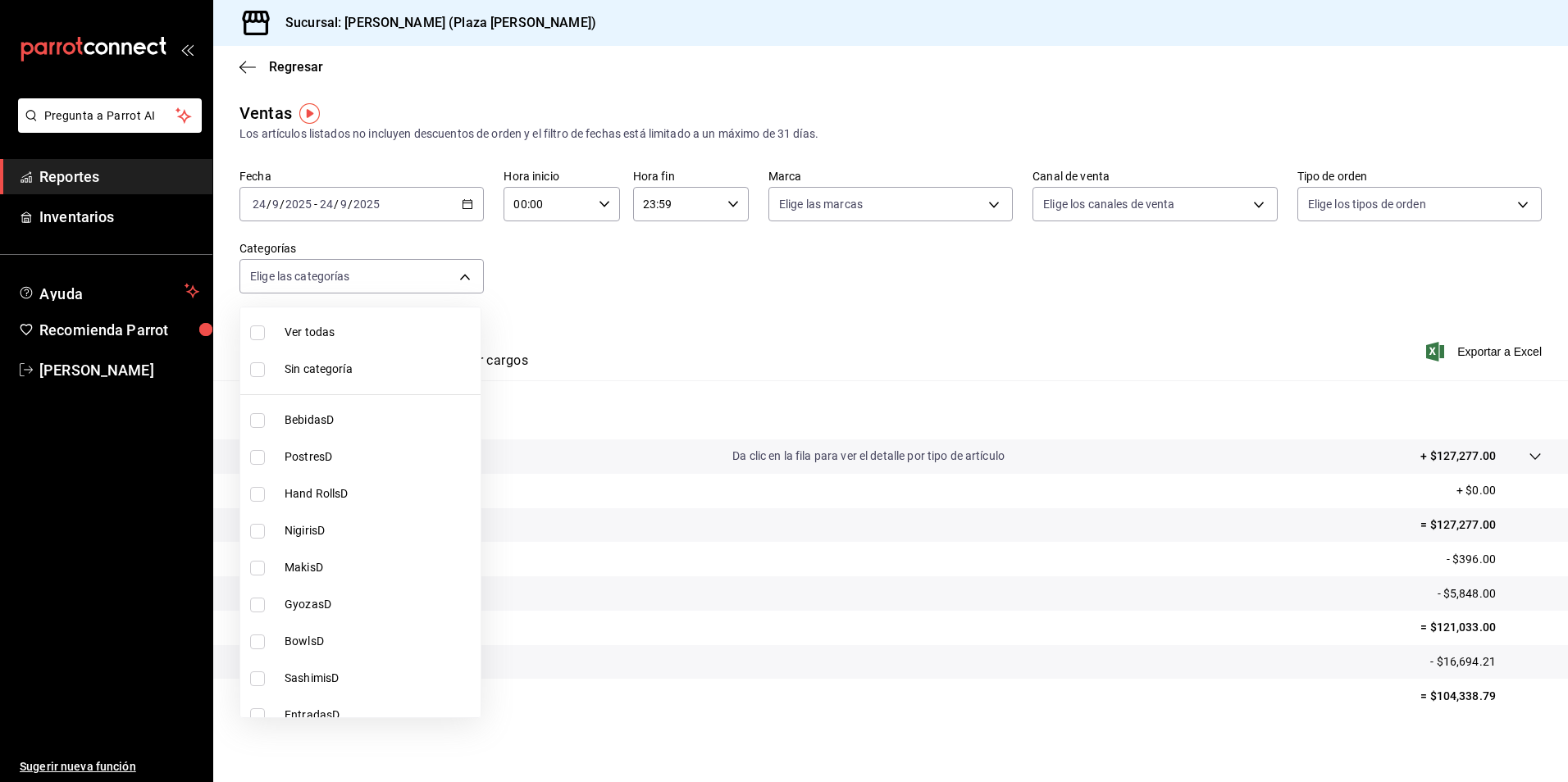
checkbox input "true"
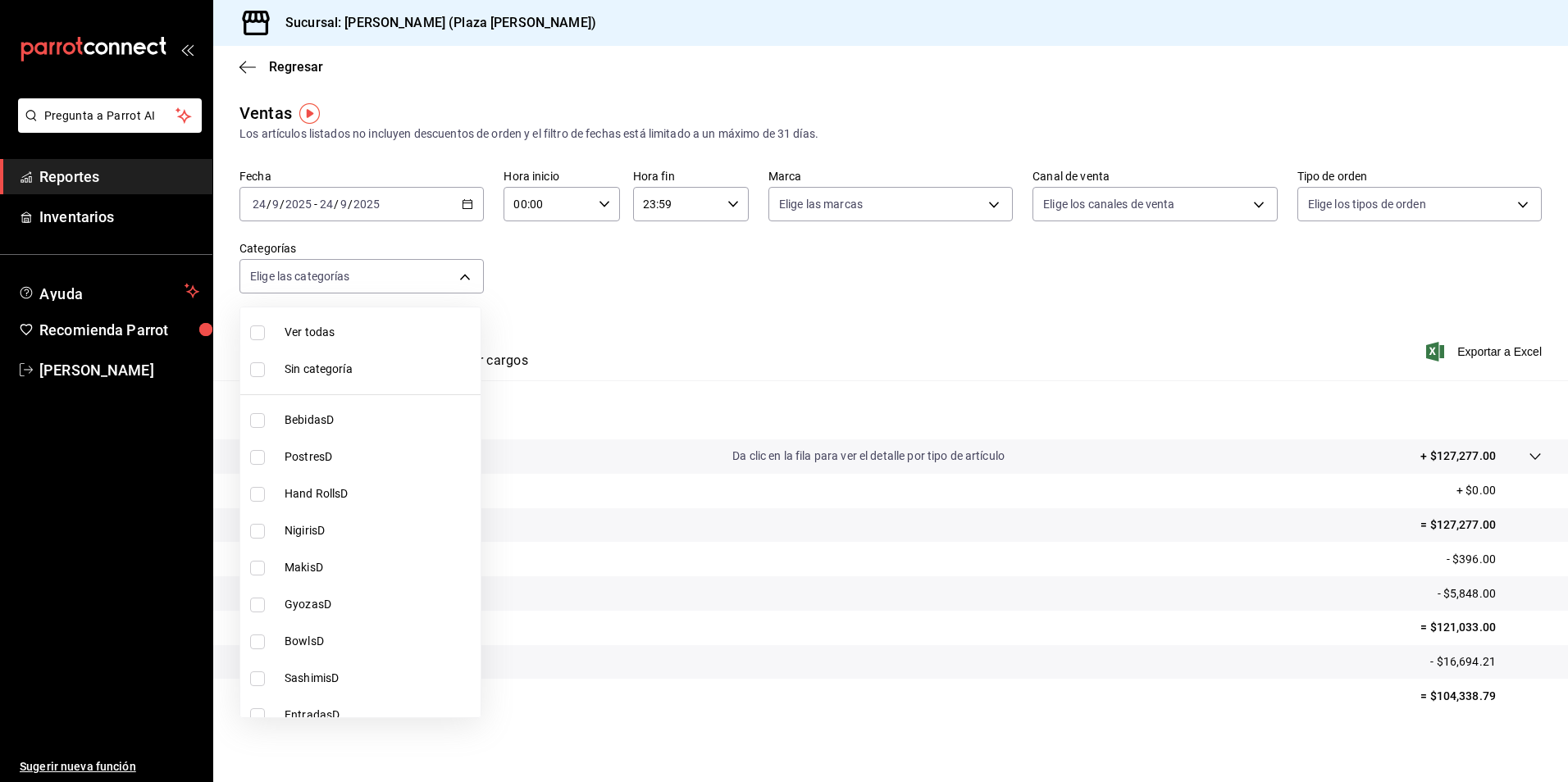
checkbox input "true"
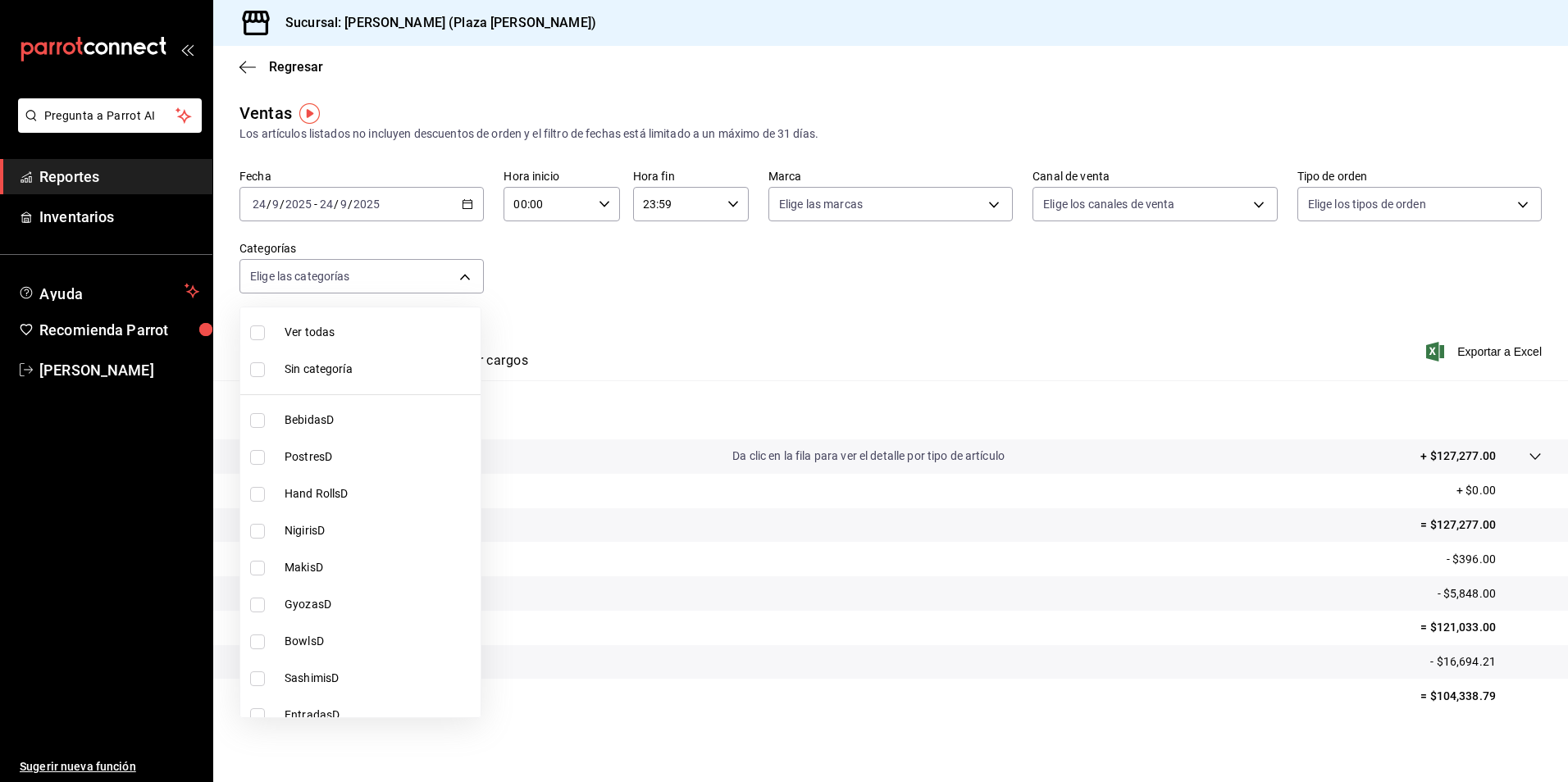
checkbox input "true"
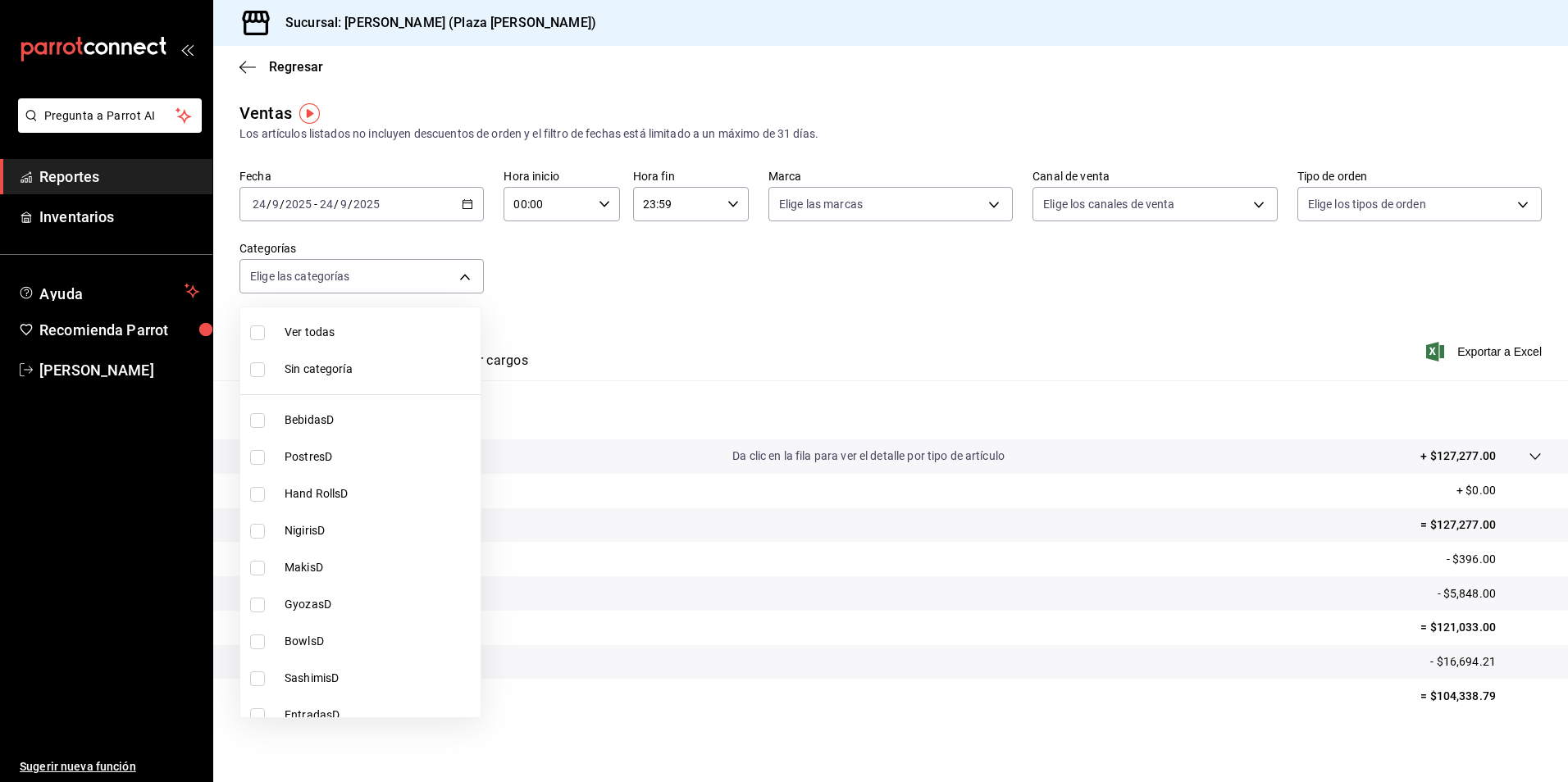
checkbox input "true"
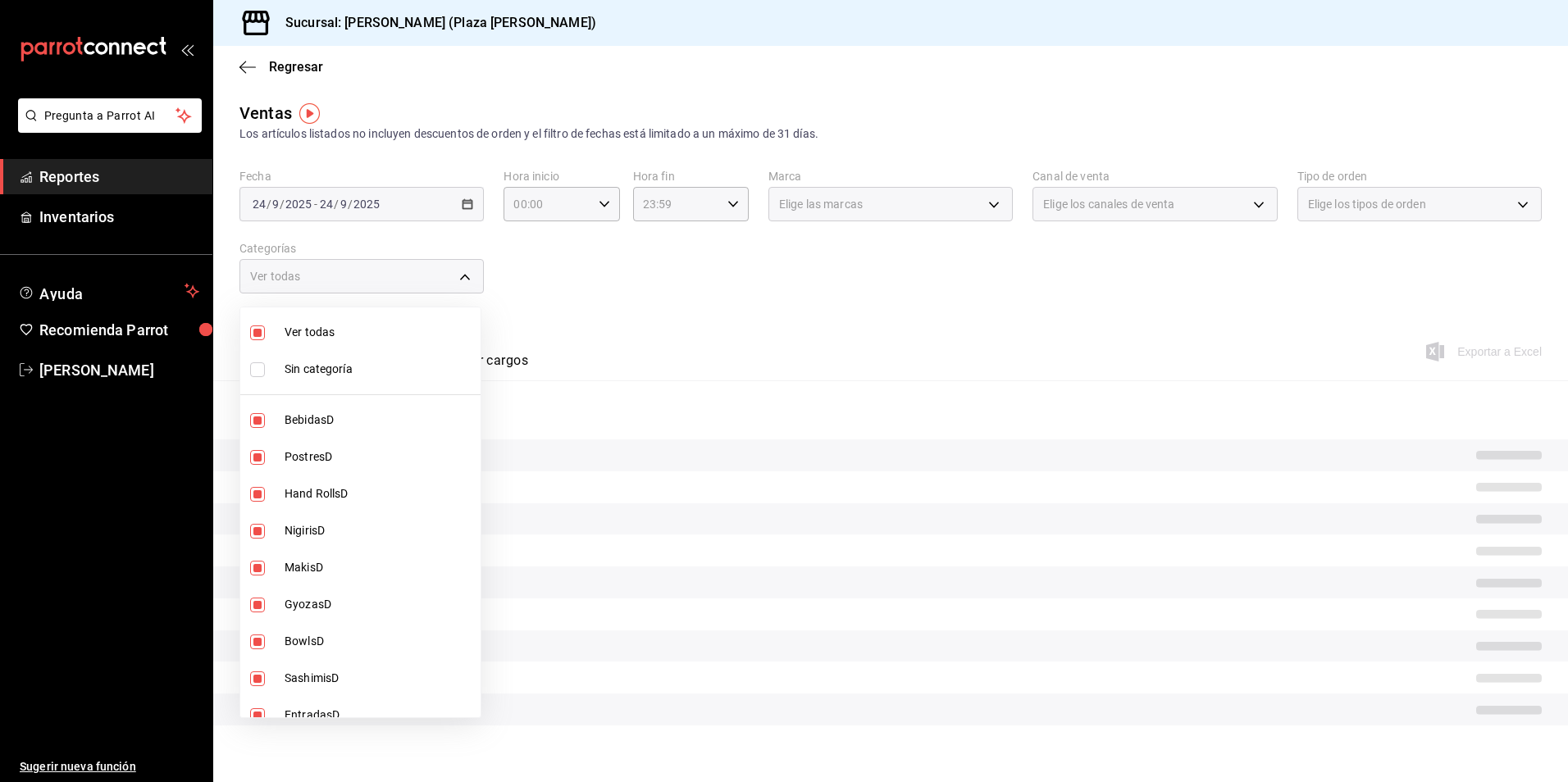
click at [320, 368] on span "Sin categoría" at bounding box center [379, 370] width 189 height 17
checkbox input "true"
click at [712, 374] on div at bounding box center [784, 391] width 1568 height 782
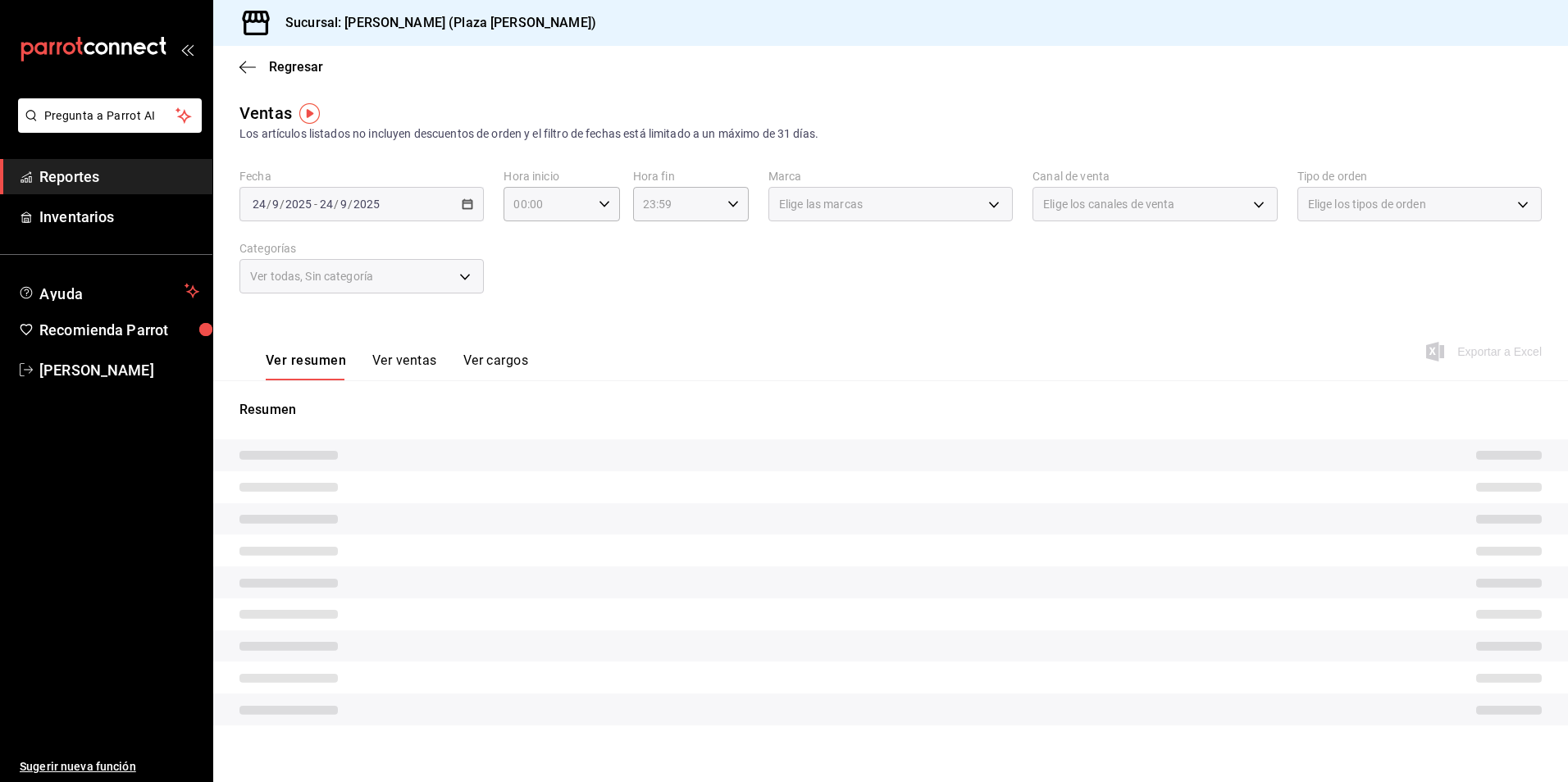
click at [393, 366] on button "Ver ventas" at bounding box center [405, 367] width 65 height 28
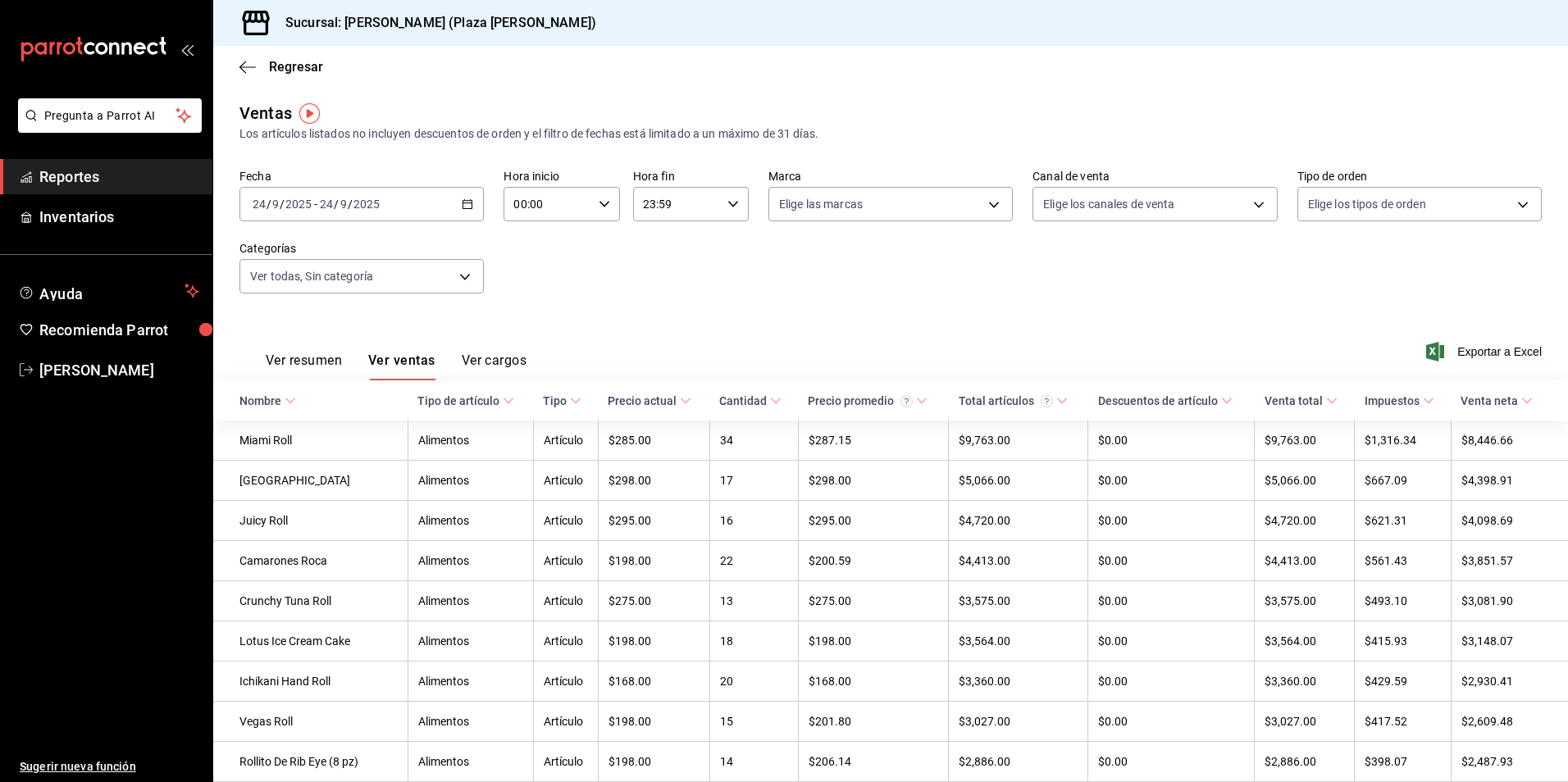
click at [328, 357] on button "Ver resumen" at bounding box center [304, 367] width 76 height 28
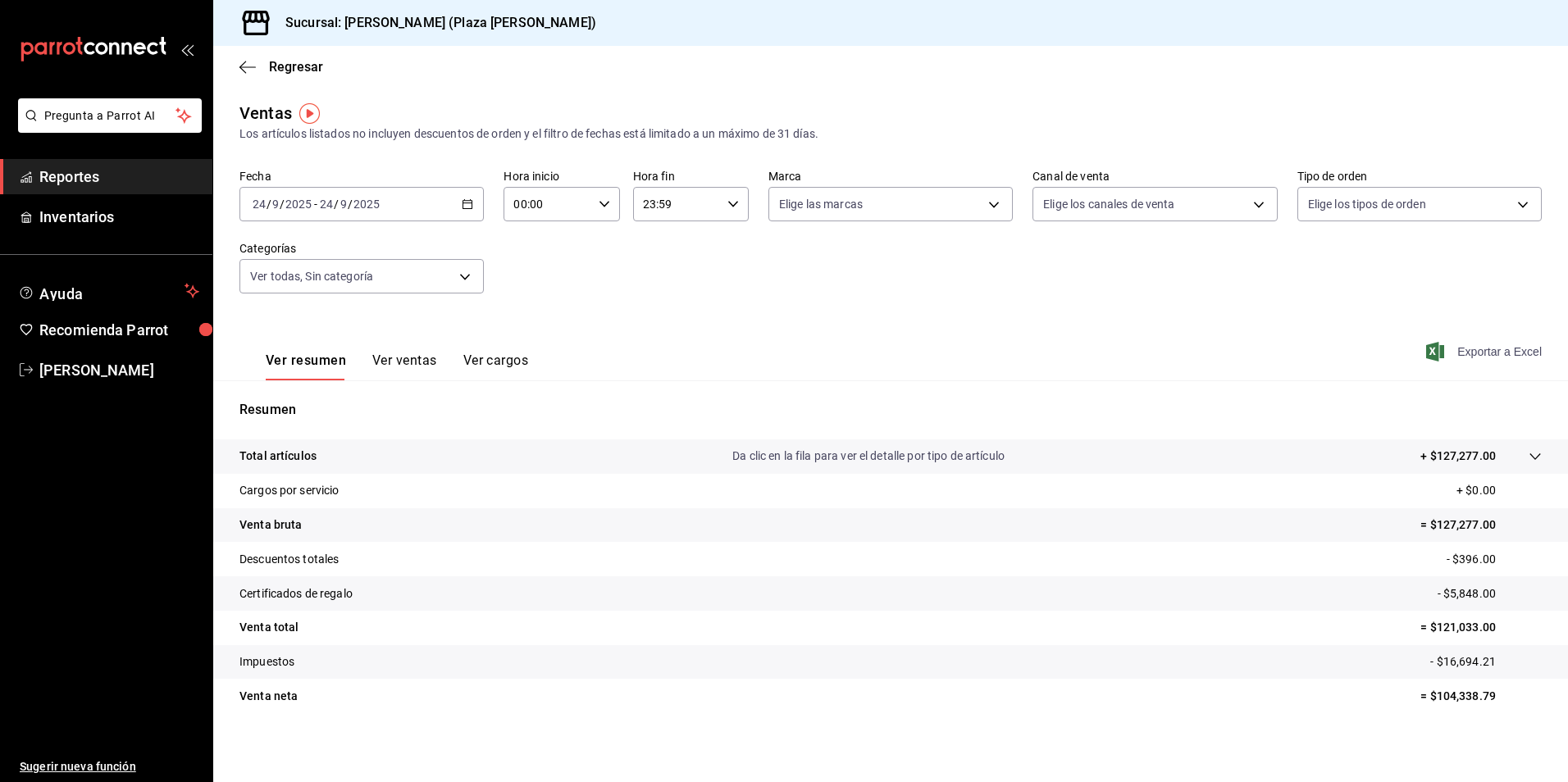
click at [1478, 351] on span "Exportar a Excel" at bounding box center [1485, 351] width 113 height 20
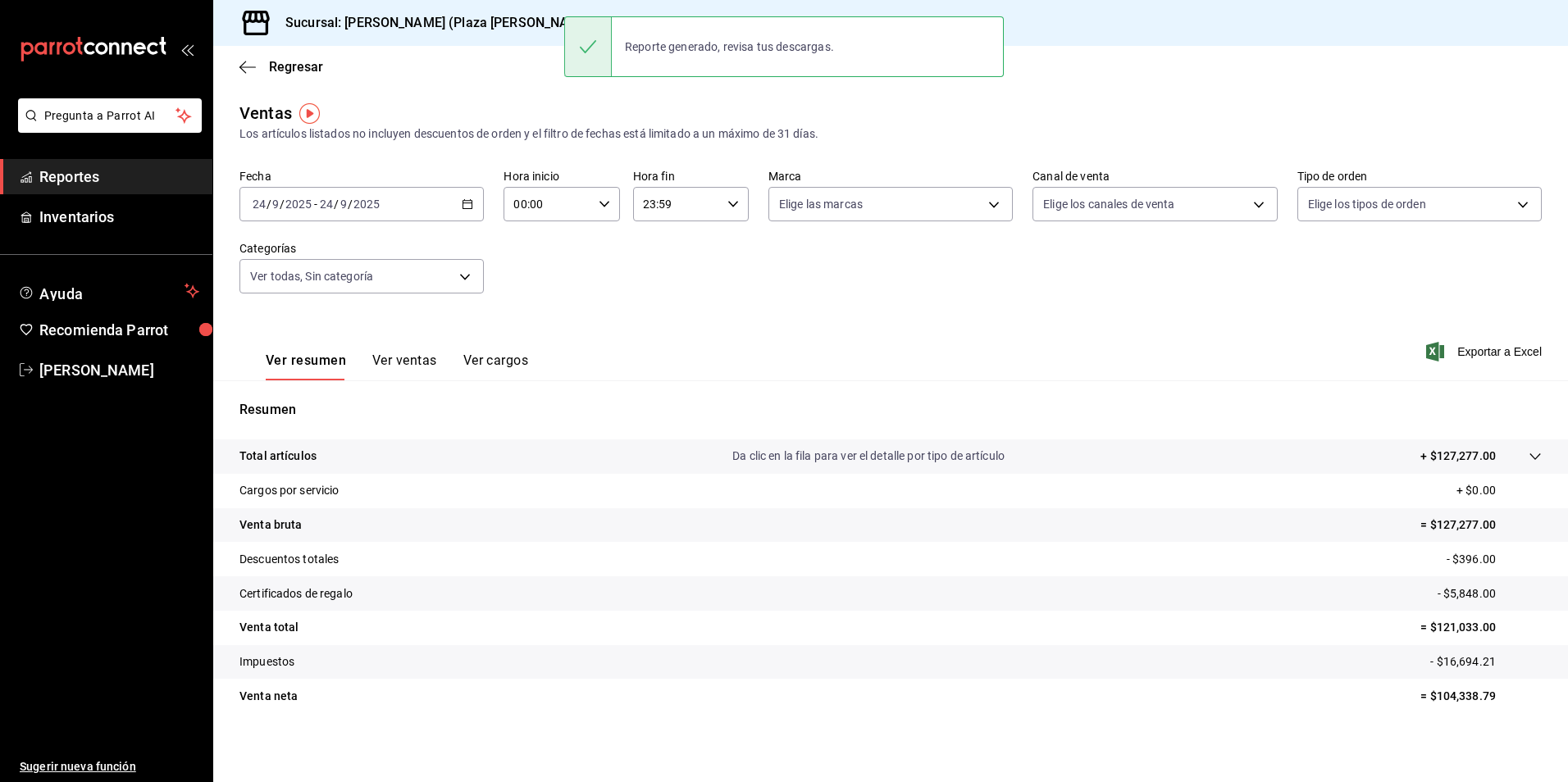
click at [35, 187] on link "Reportes" at bounding box center [106, 177] width 212 height 35
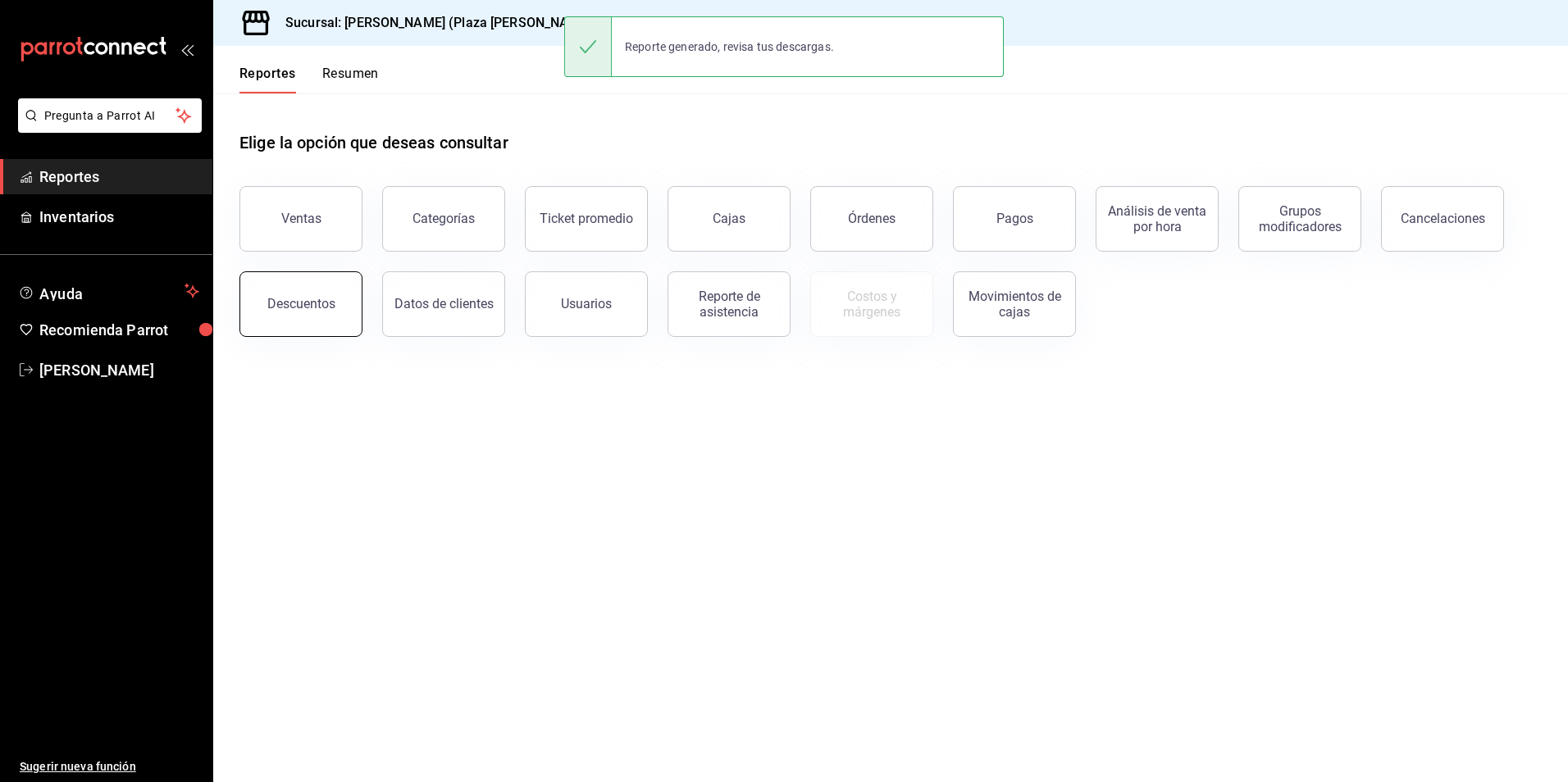
click at [302, 316] on button "Descuentos" at bounding box center [301, 304] width 123 height 65
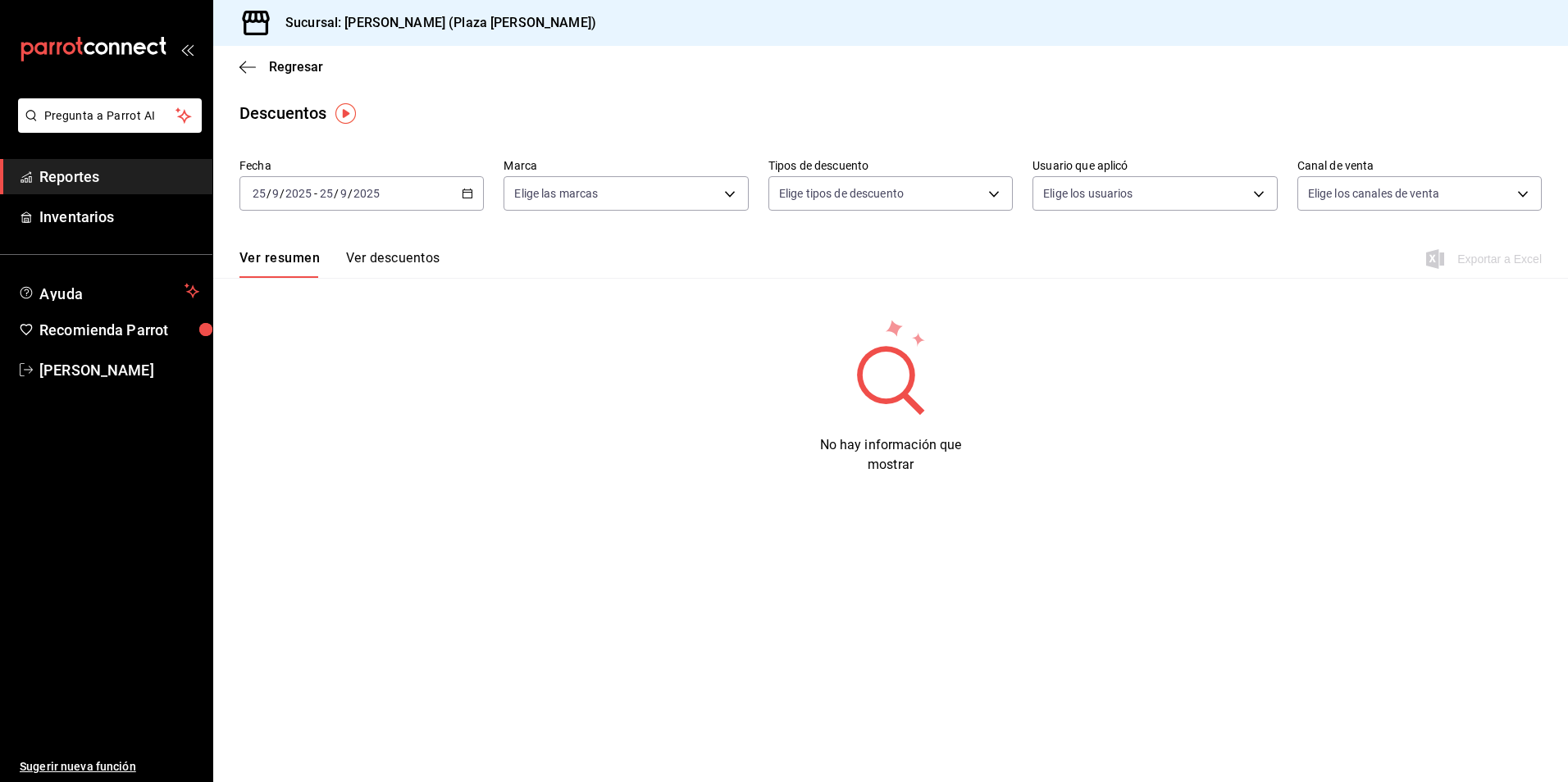
click at [75, 169] on span "Reportes" at bounding box center [119, 177] width 160 height 22
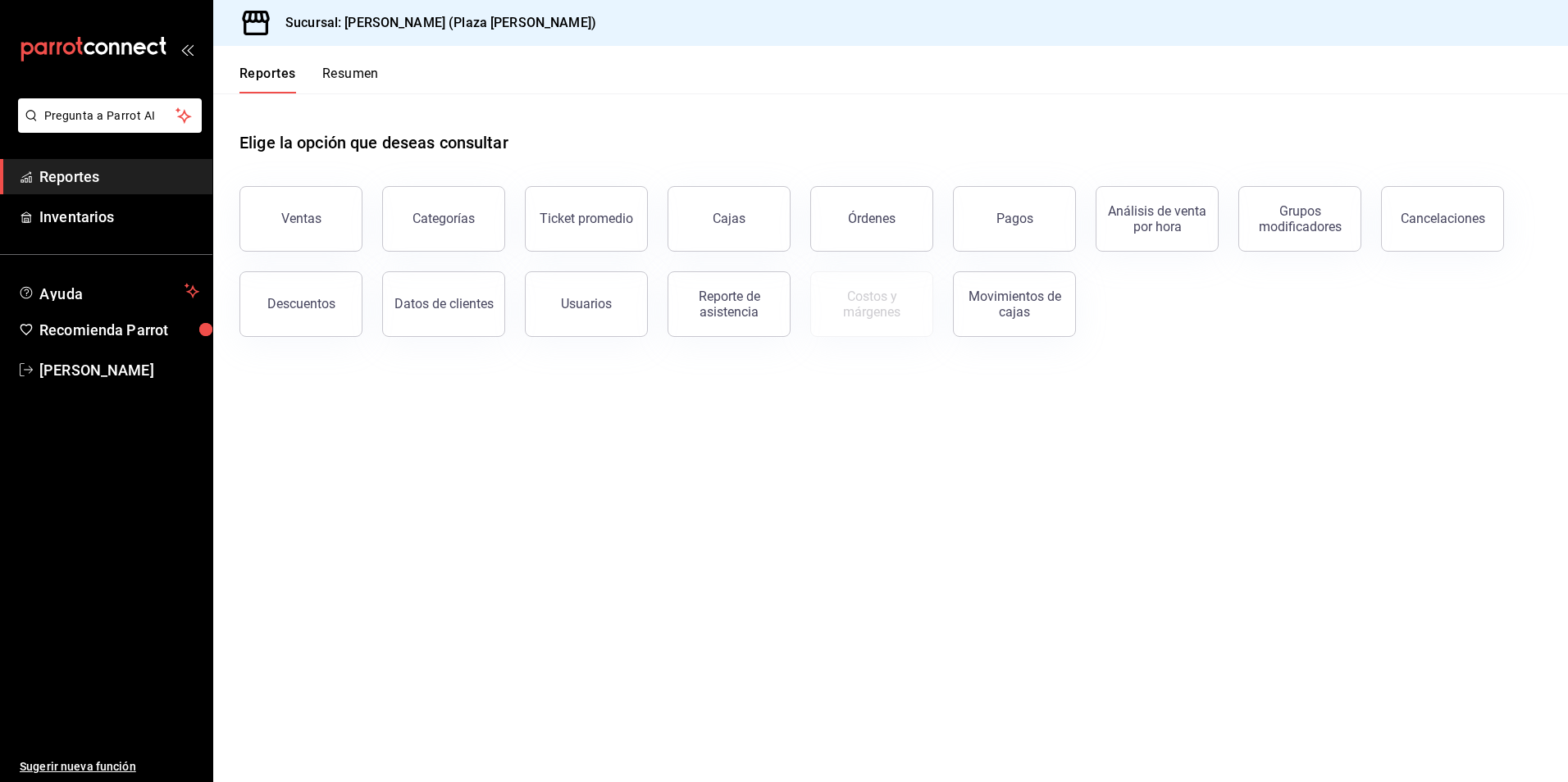
click at [643, 228] on div "Ticket promedio" at bounding box center [576, 209] width 142 height 86
click at [540, 236] on button "Ticket promedio" at bounding box center [587, 219] width 123 height 65
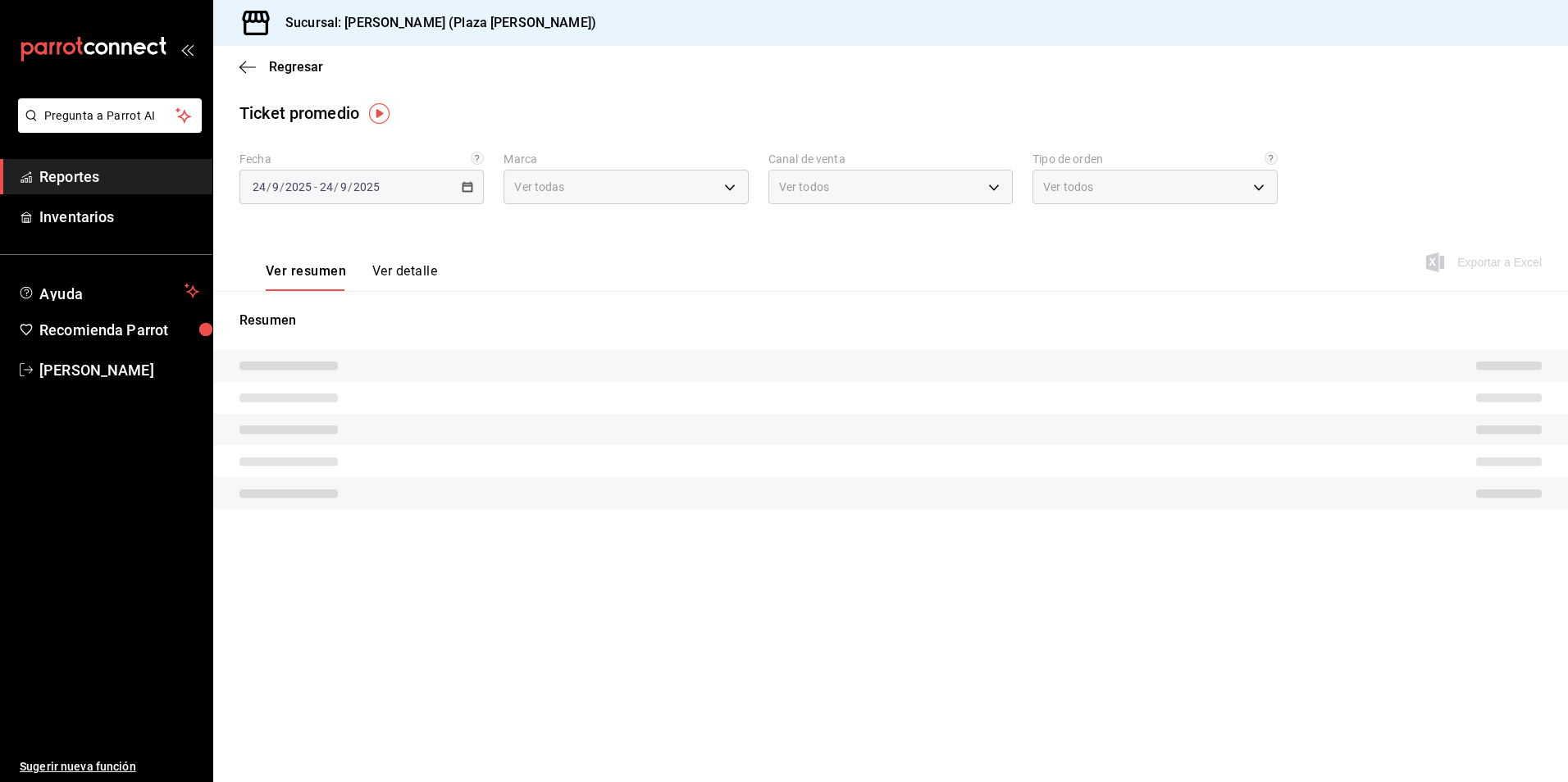
type input "abc0a998-24f3-49b9-87eb-b6f27766d4d5"
type input "PARROT,UBER_EATS,RAPPI,DIDI_FOOD,ONLINE"
type input "c62a6c8a-5deb-4e34-9cb3-511eee532814,EXTERNAL"
